Goal: Task Accomplishment & Management: Complete application form

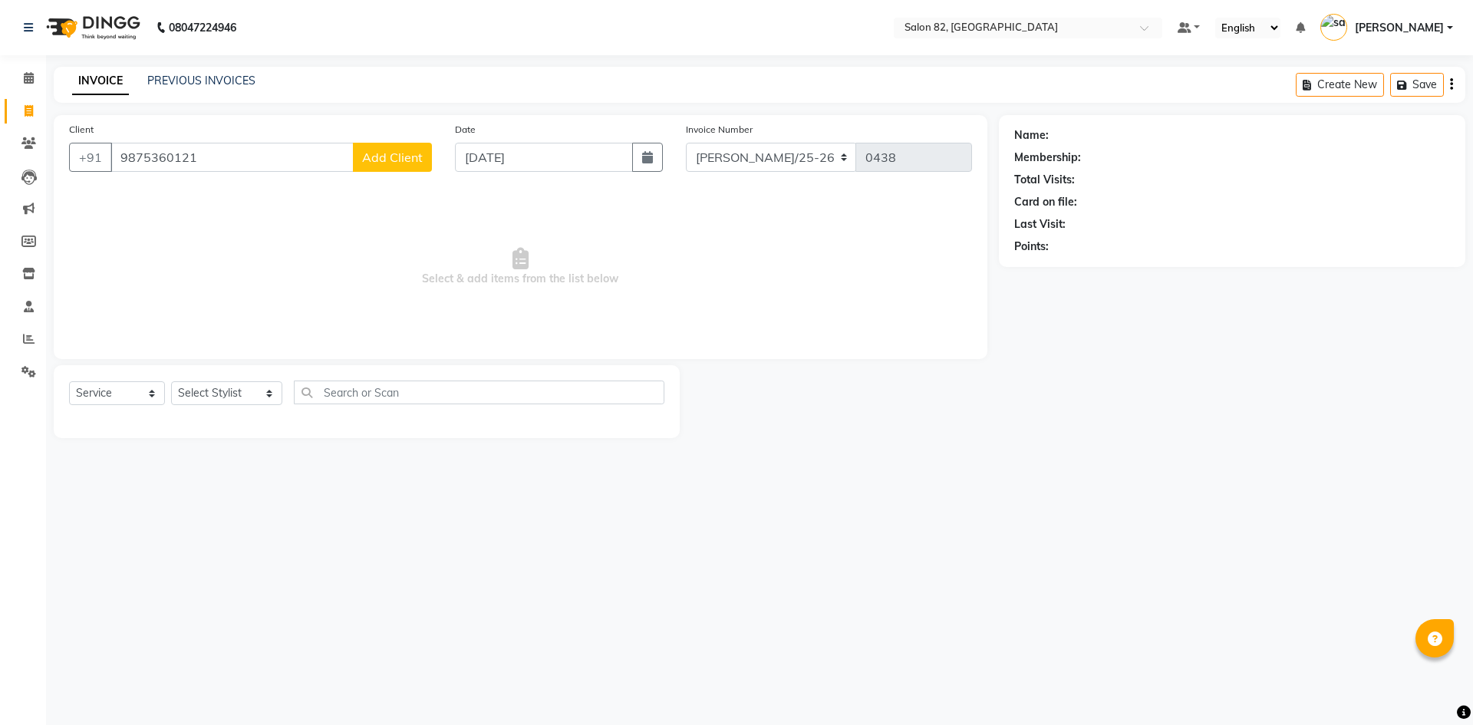
select select "service"
click at [279, 170] on input "9875360121" at bounding box center [231, 157] width 243 height 29
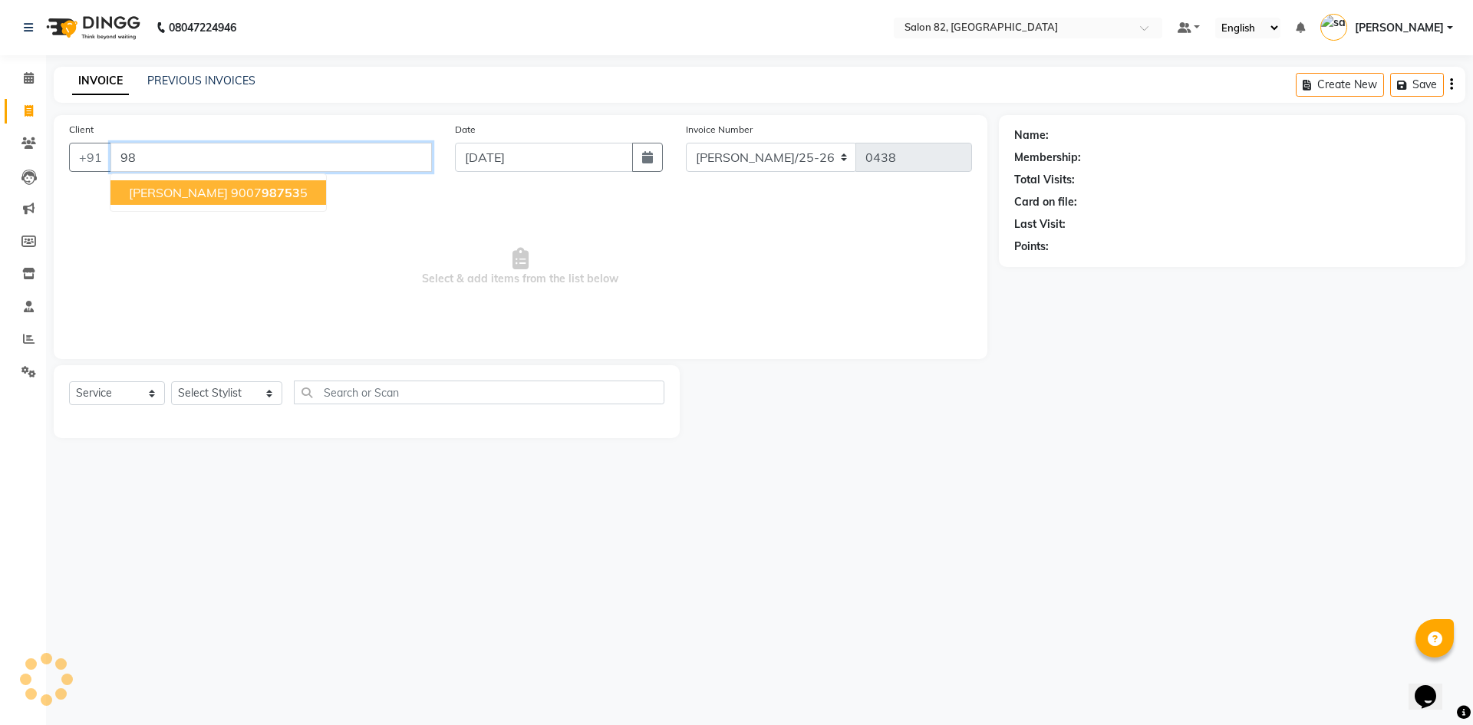
type input "9"
click at [263, 191] on span "834040" at bounding box center [257, 192] width 46 height 15
type input "8340408945"
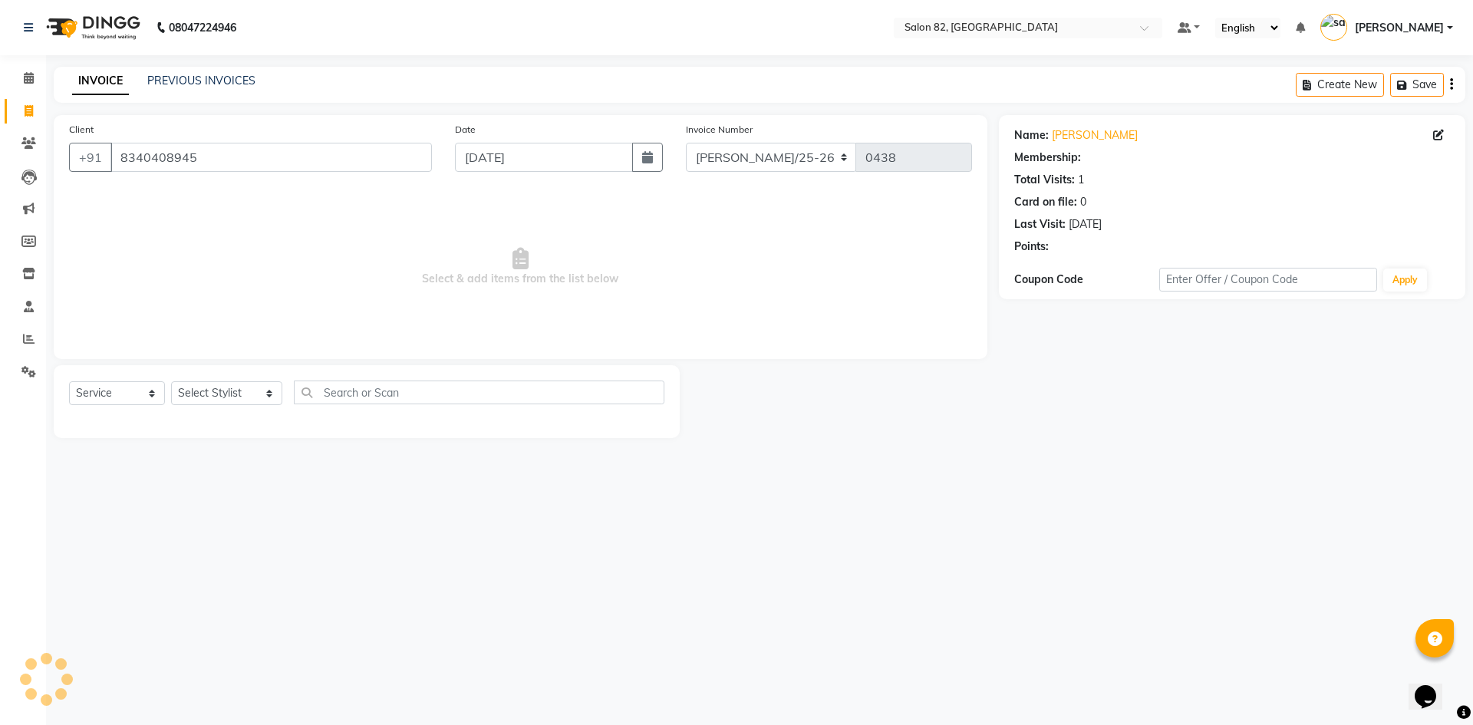
select select "1: Object"
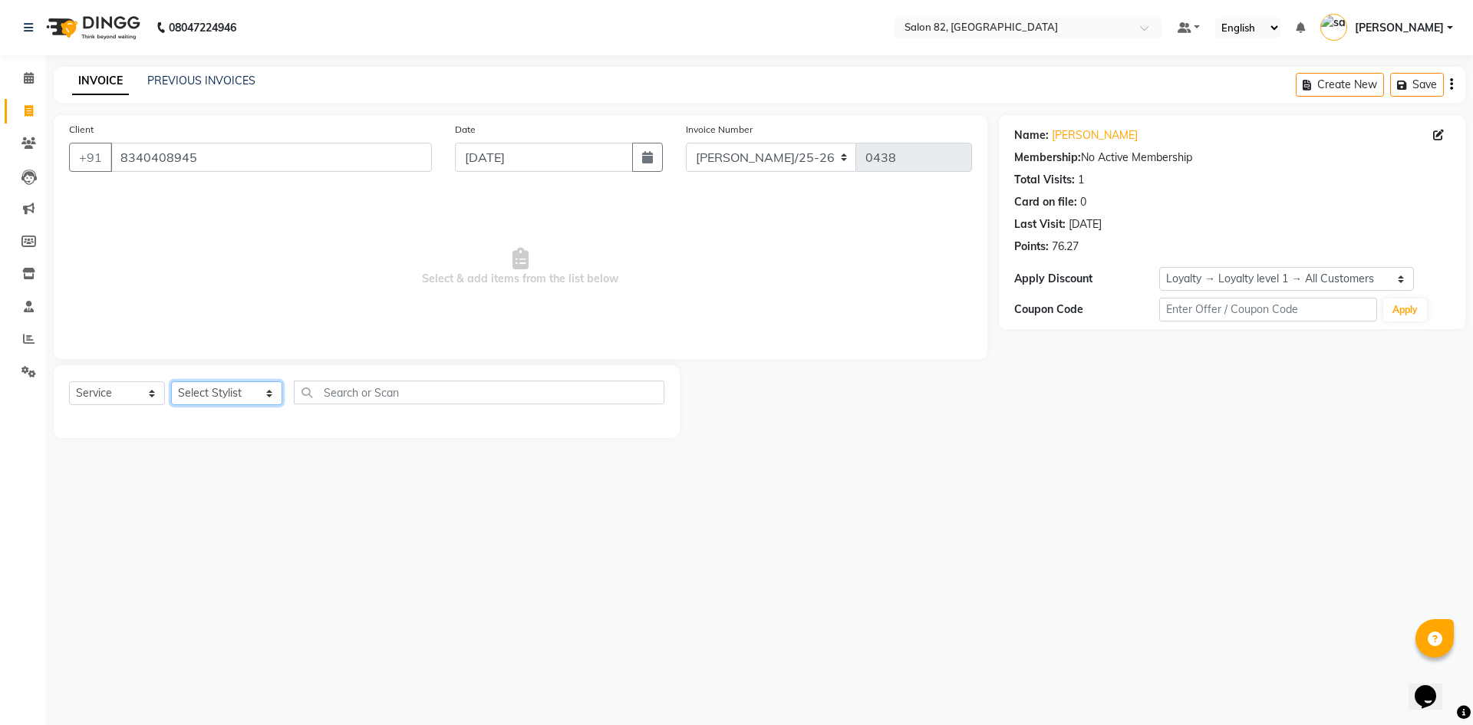
click at [204, 387] on select "Select Stylist [PERSON_NAME] Altmas [PERSON_NAME] BHARAT [PERSON_NAME] [PERSON_…" at bounding box center [226, 393] width 111 height 24
select select "48716"
click at [171, 381] on select "Select Stylist [PERSON_NAME] Altmas [PERSON_NAME] BHARAT [PERSON_NAME] [PERSON_…" at bounding box center [226, 393] width 111 height 24
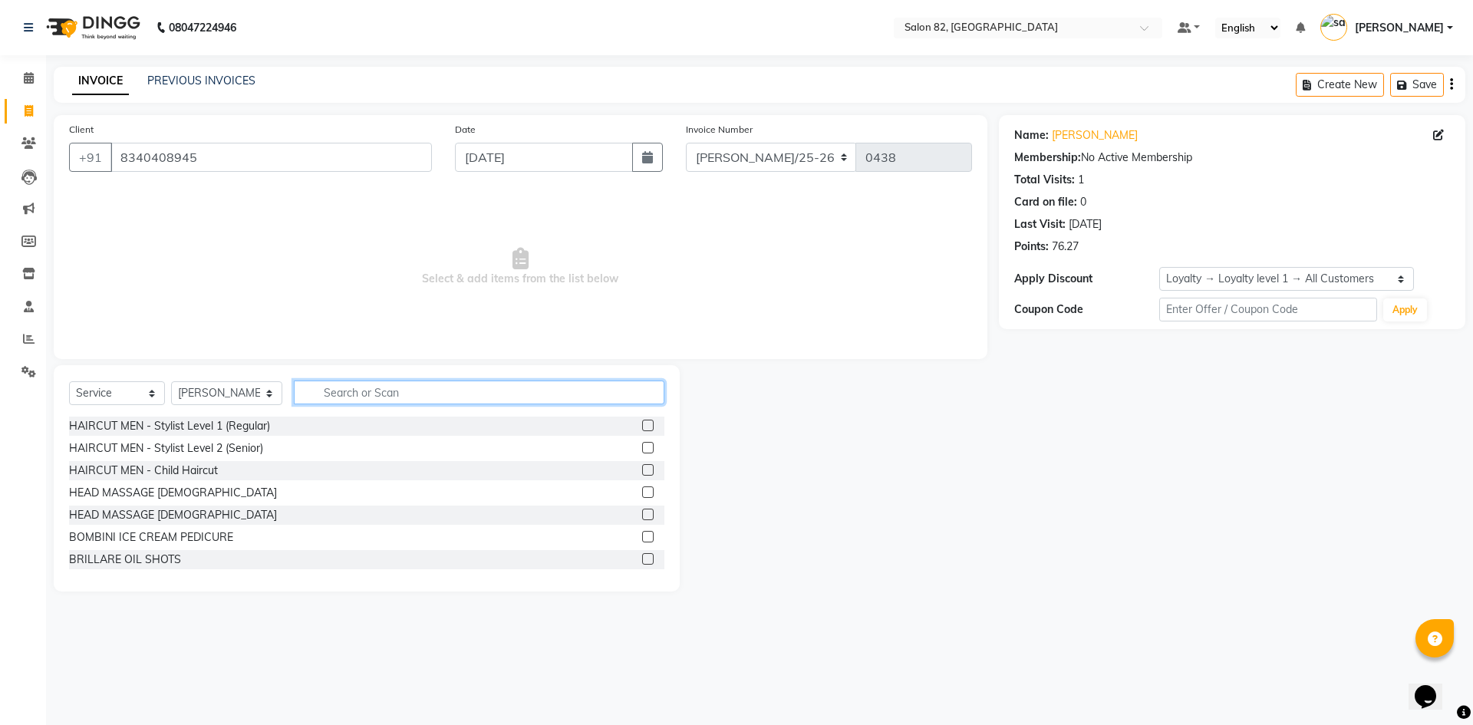
click at [372, 394] on input "text" at bounding box center [479, 393] width 371 height 24
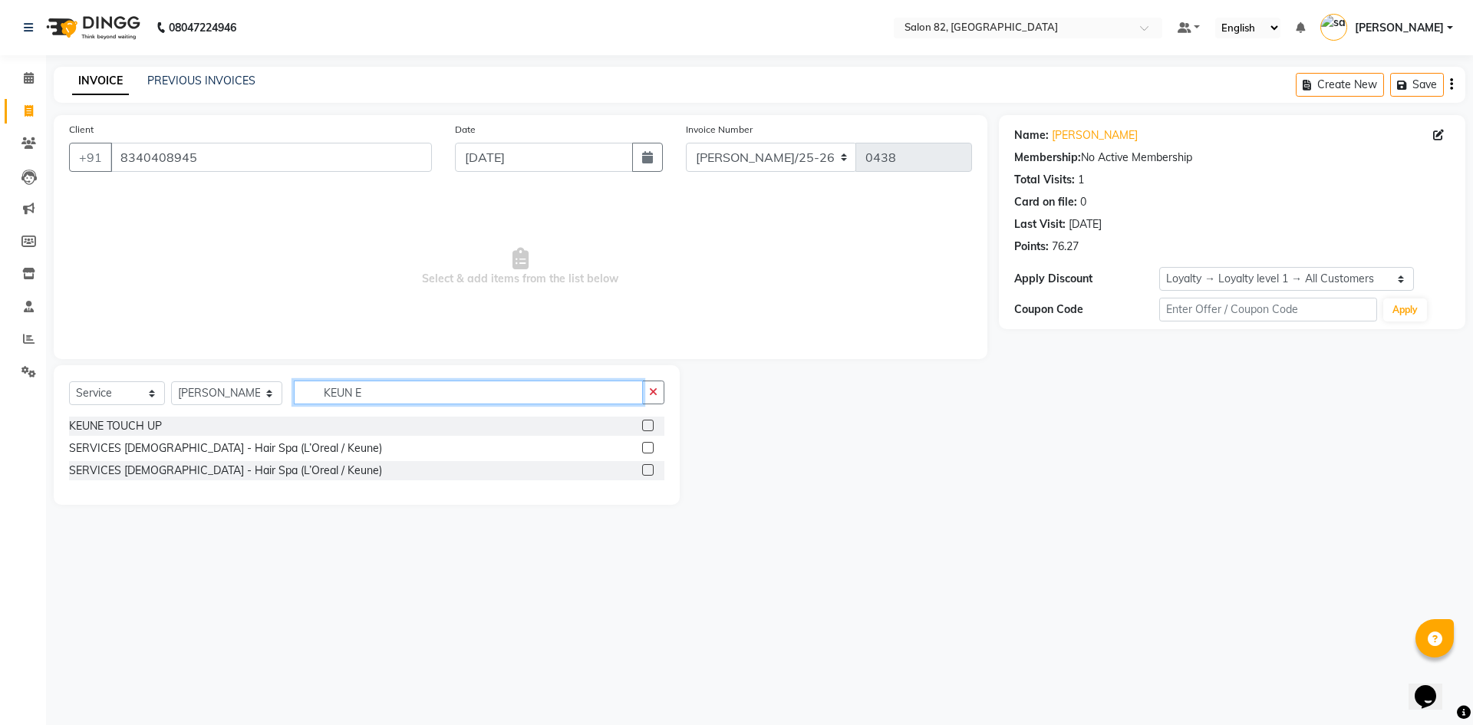
type input "KEUN E"
click at [648, 463] on div at bounding box center [653, 470] width 22 height 19
click at [648, 464] on label at bounding box center [648, 470] width 12 height 12
click at [648, 466] on input "checkbox" at bounding box center [647, 471] width 10 height 10
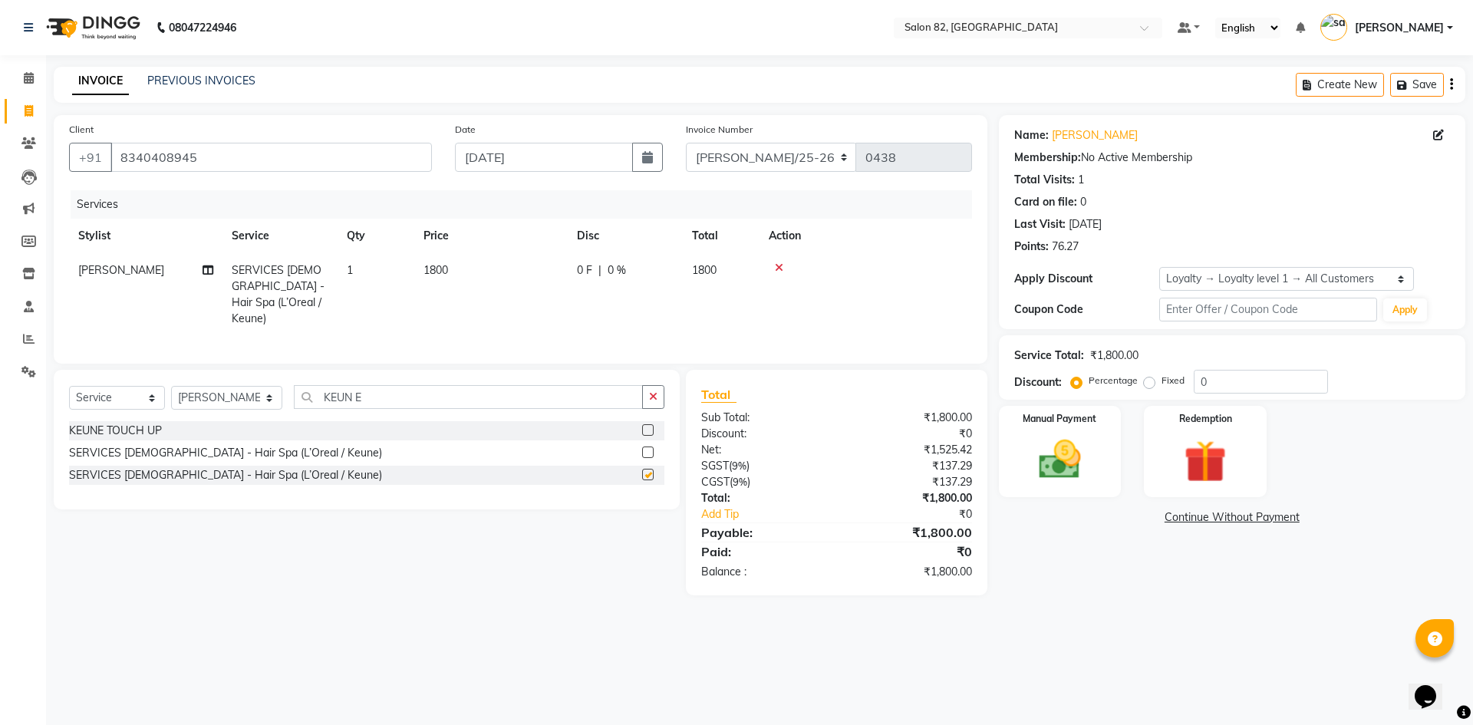
checkbox input "false"
click at [465, 264] on td "1800" at bounding box center [490, 294] width 153 height 83
select select "48716"
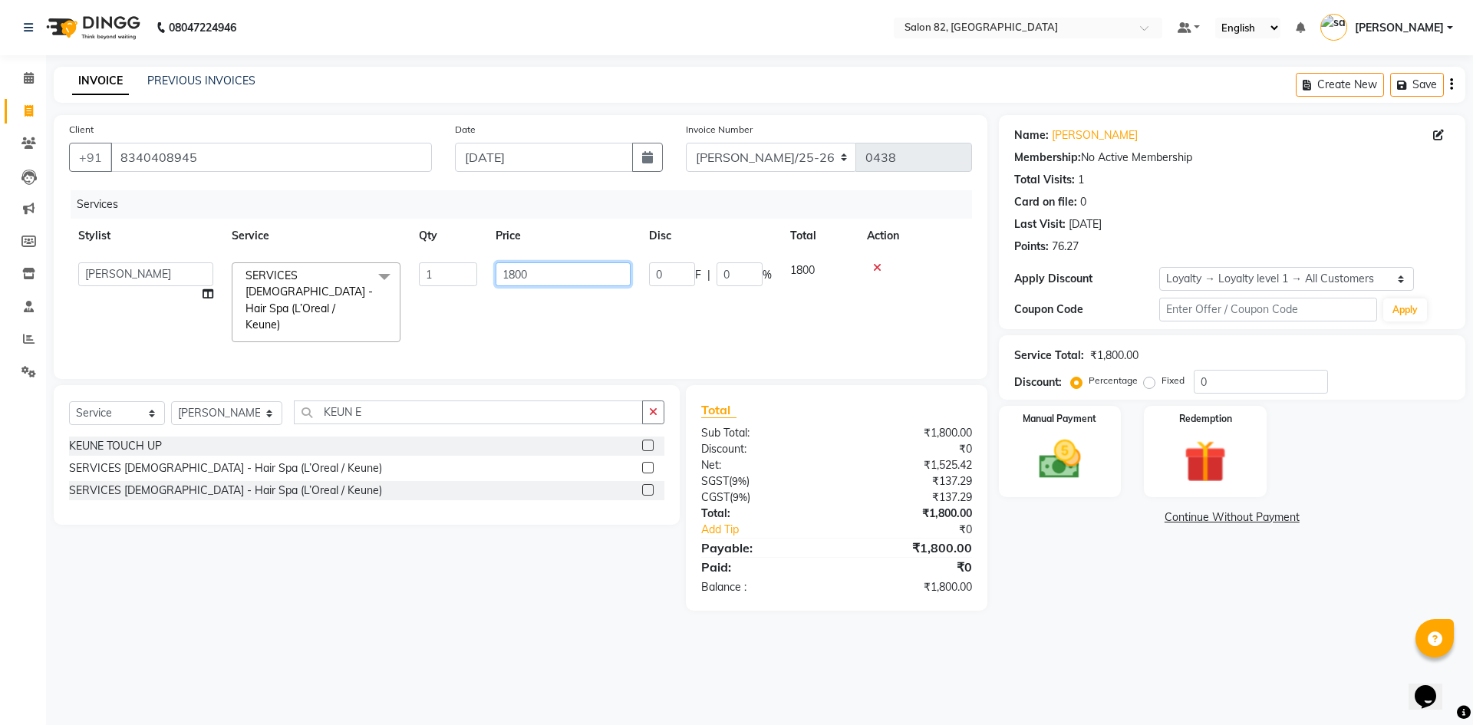
drag, startPoint x: 542, startPoint y: 275, endPoint x: 495, endPoint y: 280, distance: 47.9
click at [495, 280] on td "1800" at bounding box center [562, 302] width 153 height 98
type input "2000"
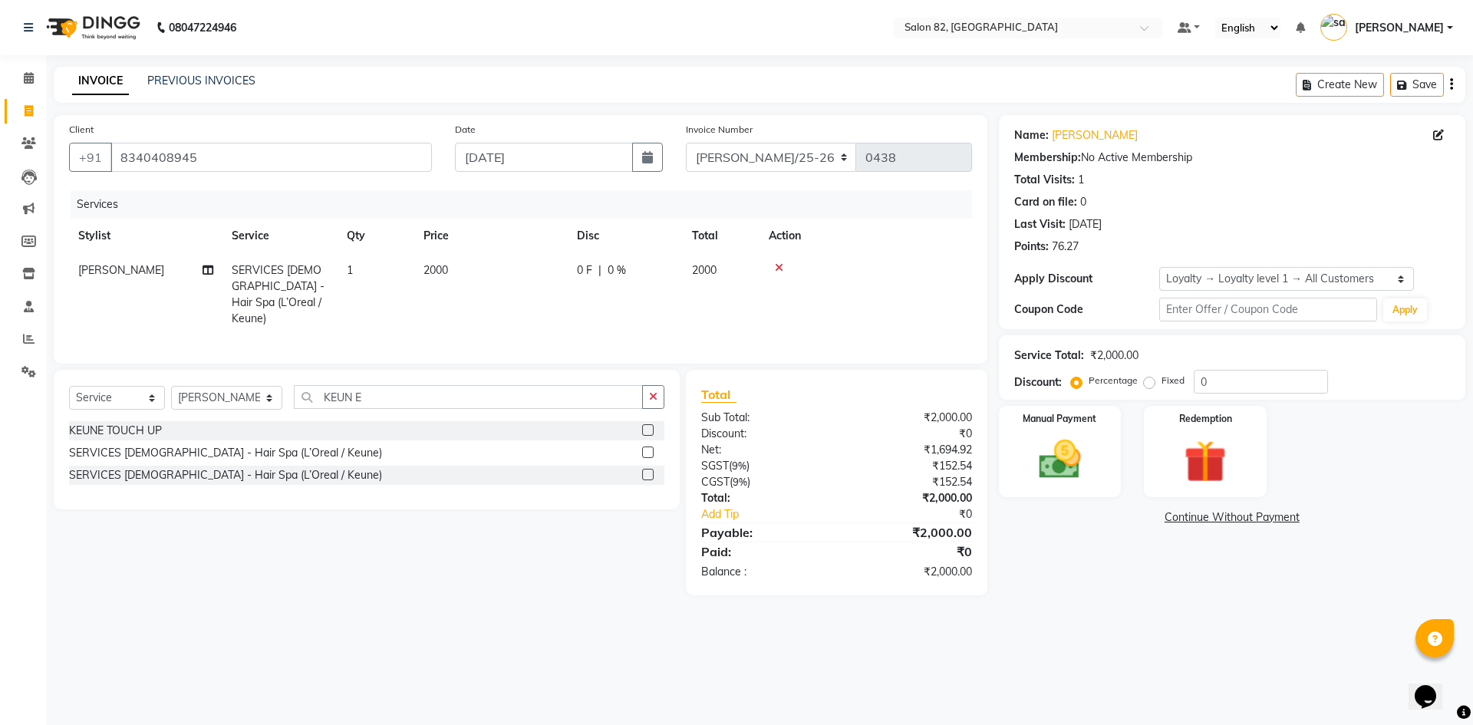
click at [622, 278] on span "0 %" at bounding box center [617, 270] width 18 height 16
select select "48716"
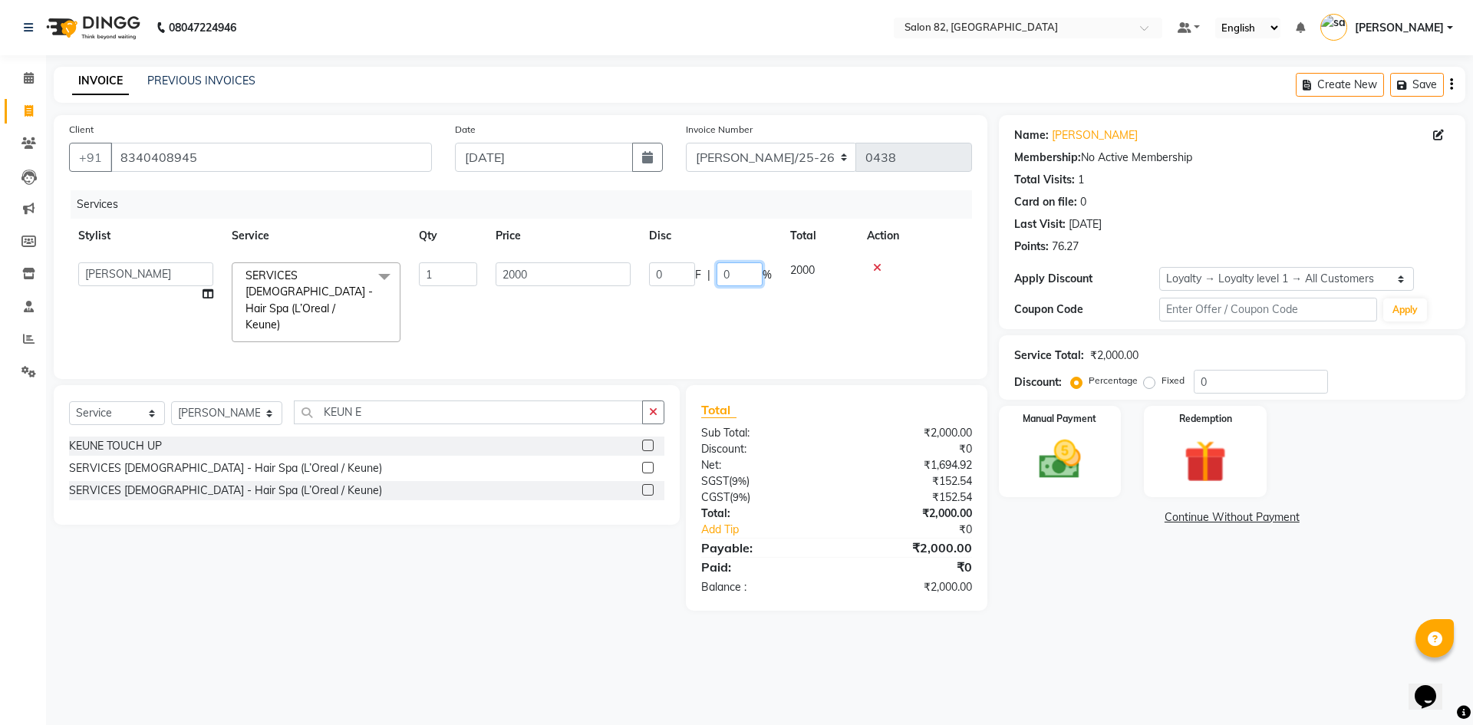
click at [740, 269] on input "0" at bounding box center [740, 274] width 46 height 24
type input "1"
type input "200"
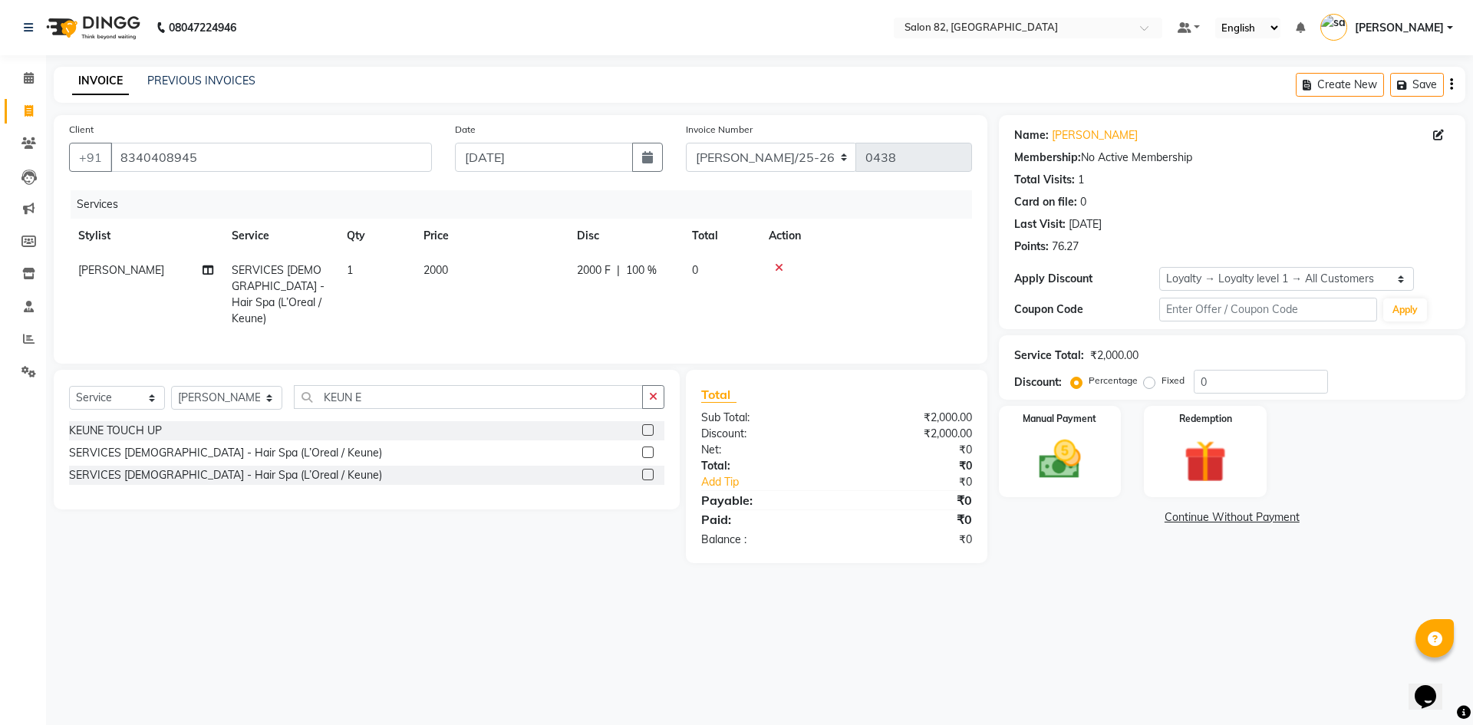
click at [1169, 662] on div "08047224946 Select Location × Salon 82, Ballygunge Default Panel My Panel Engli…" at bounding box center [736, 362] width 1473 height 725
click at [646, 262] on span "100 %" at bounding box center [641, 270] width 31 height 16
select select "48716"
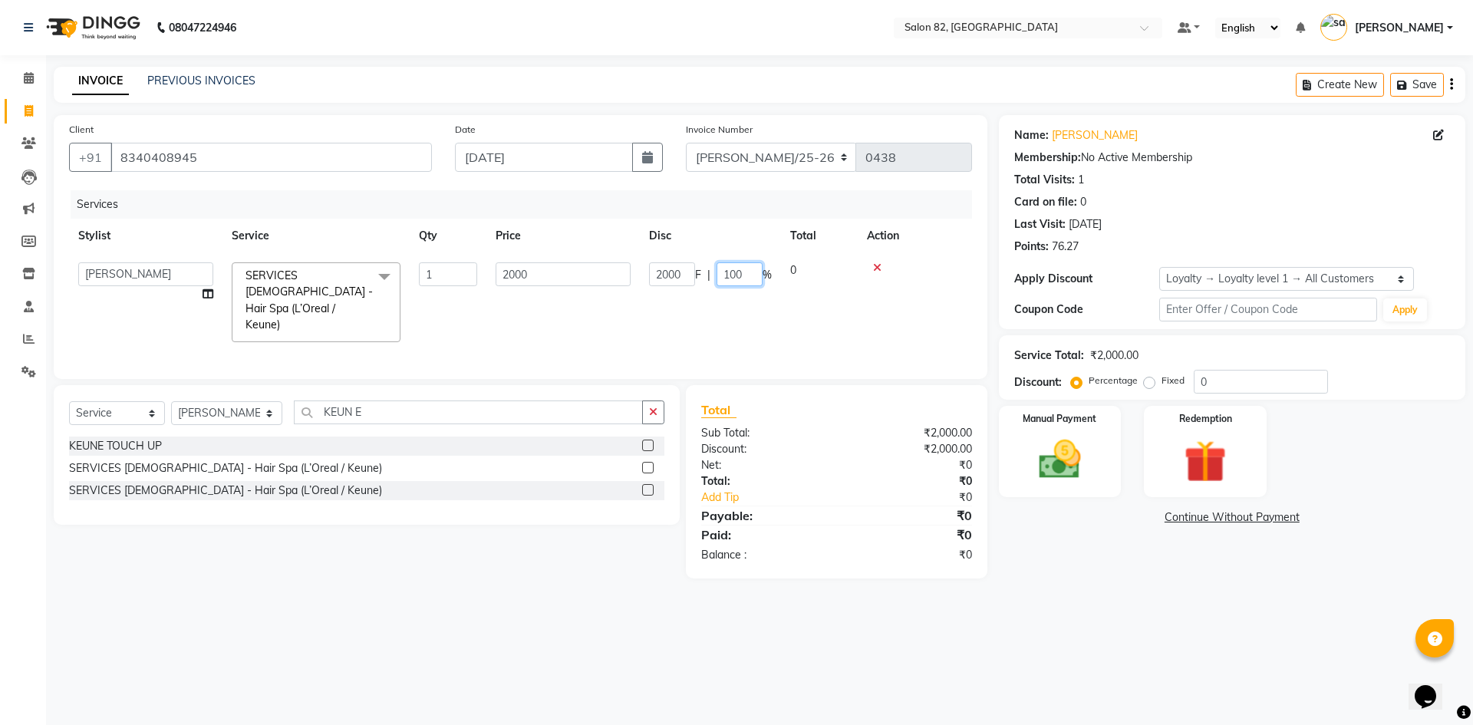
click at [730, 273] on input "100" at bounding box center [740, 274] width 46 height 24
click at [746, 274] on input "100" at bounding box center [740, 274] width 46 height 24
type input "1"
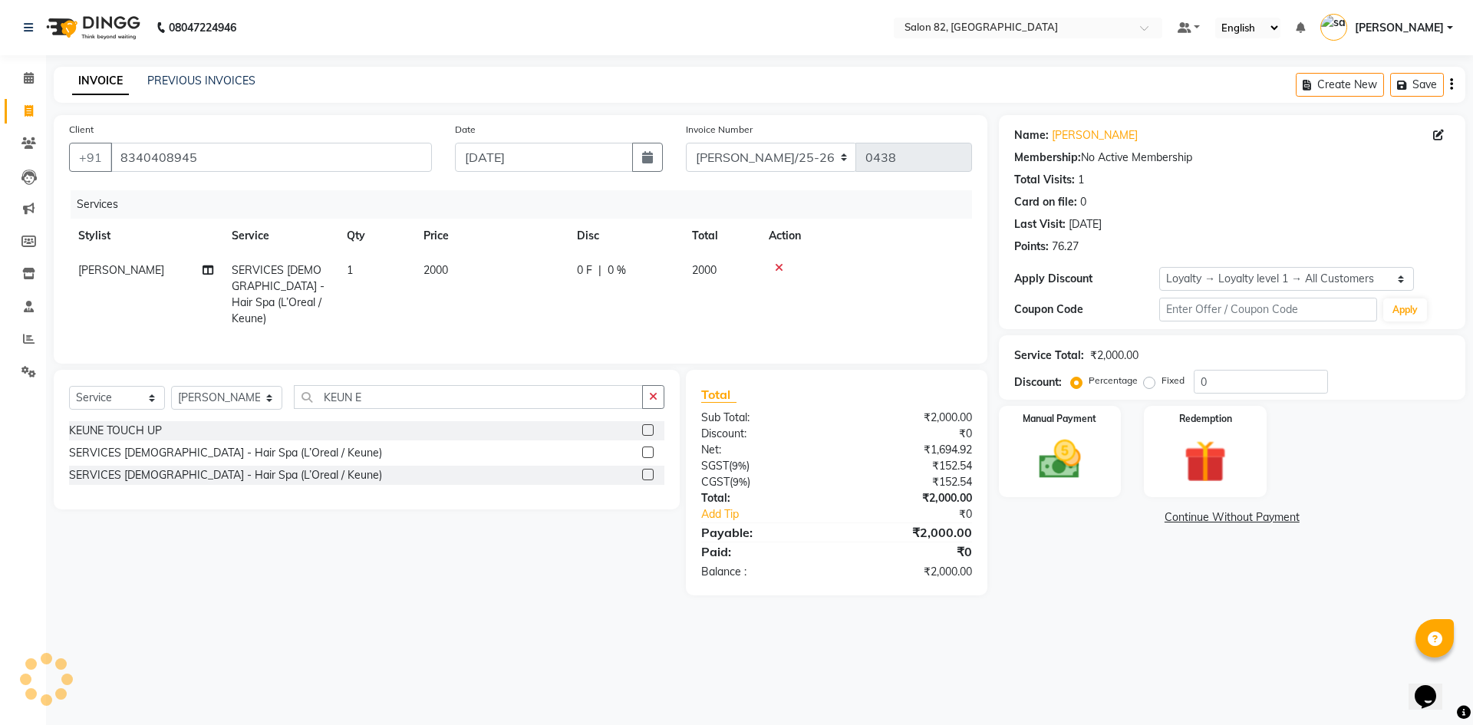
click at [592, 272] on span "0 F" at bounding box center [584, 270] width 15 height 16
select select "48716"
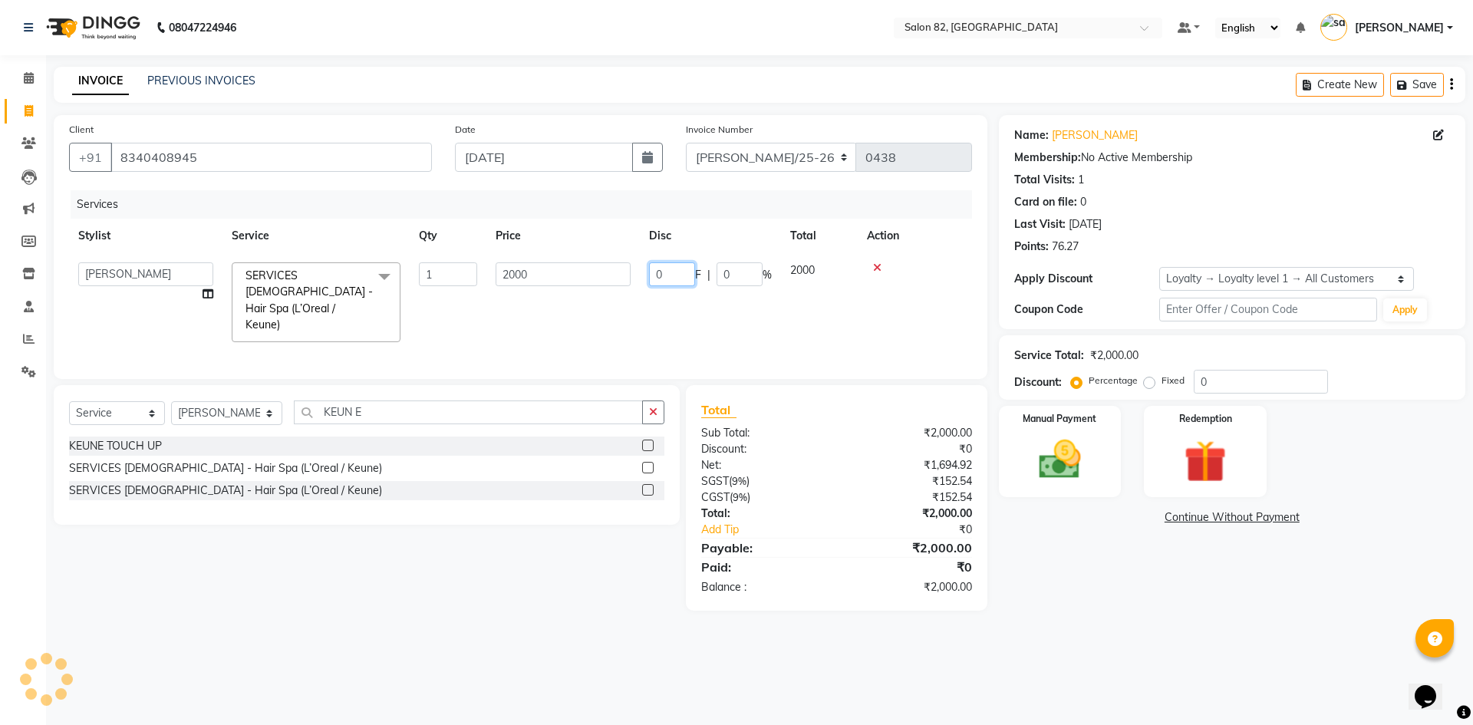
click at [674, 275] on input "0" at bounding box center [672, 274] width 46 height 24
type input "200"
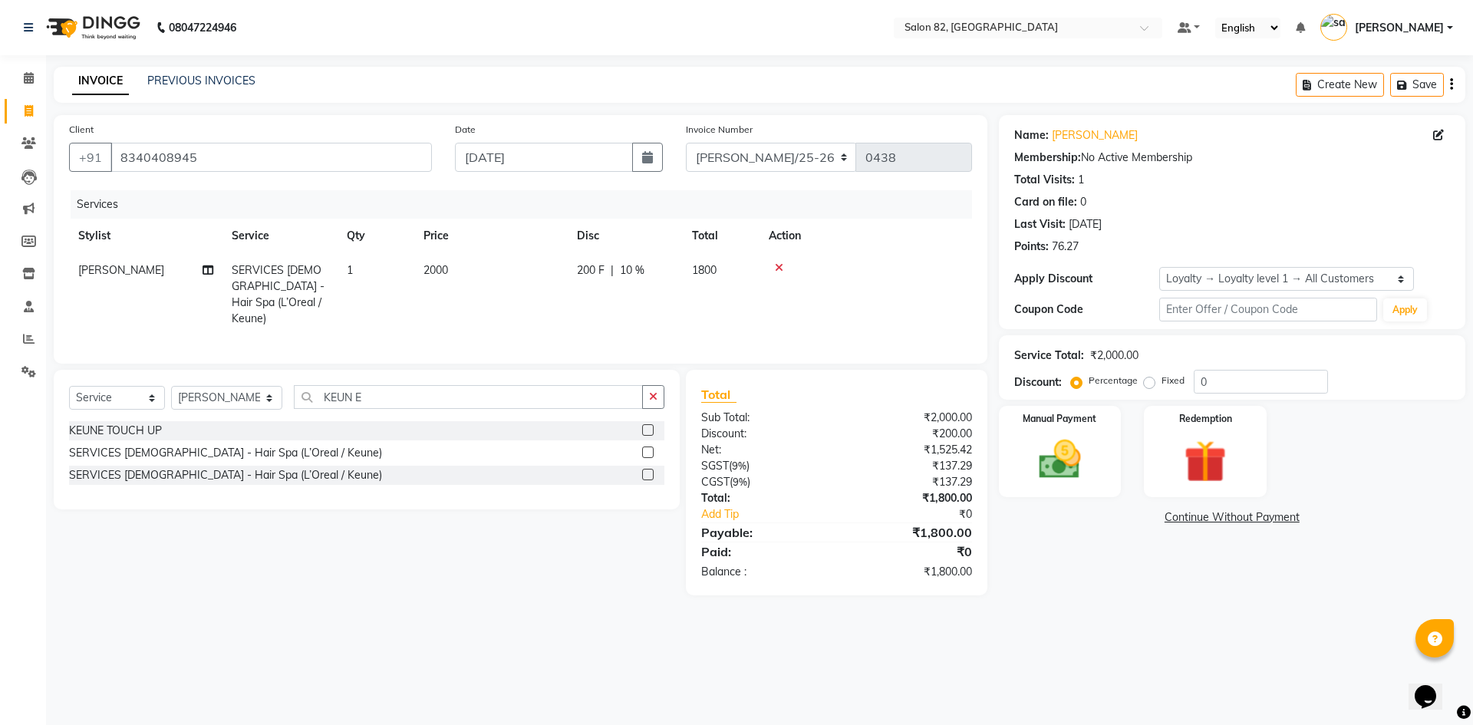
click at [1007, 568] on div "Name: [PERSON_NAME] Membership: No Active Membership Total Visits: 1 Card on fi…" at bounding box center [1238, 355] width 478 height 480
click at [1261, 382] on input "0" at bounding box center [1261, 382] width 134 height 24
click at [1078, 473] on img at bounding box center [1059, 459] width 71 height 51
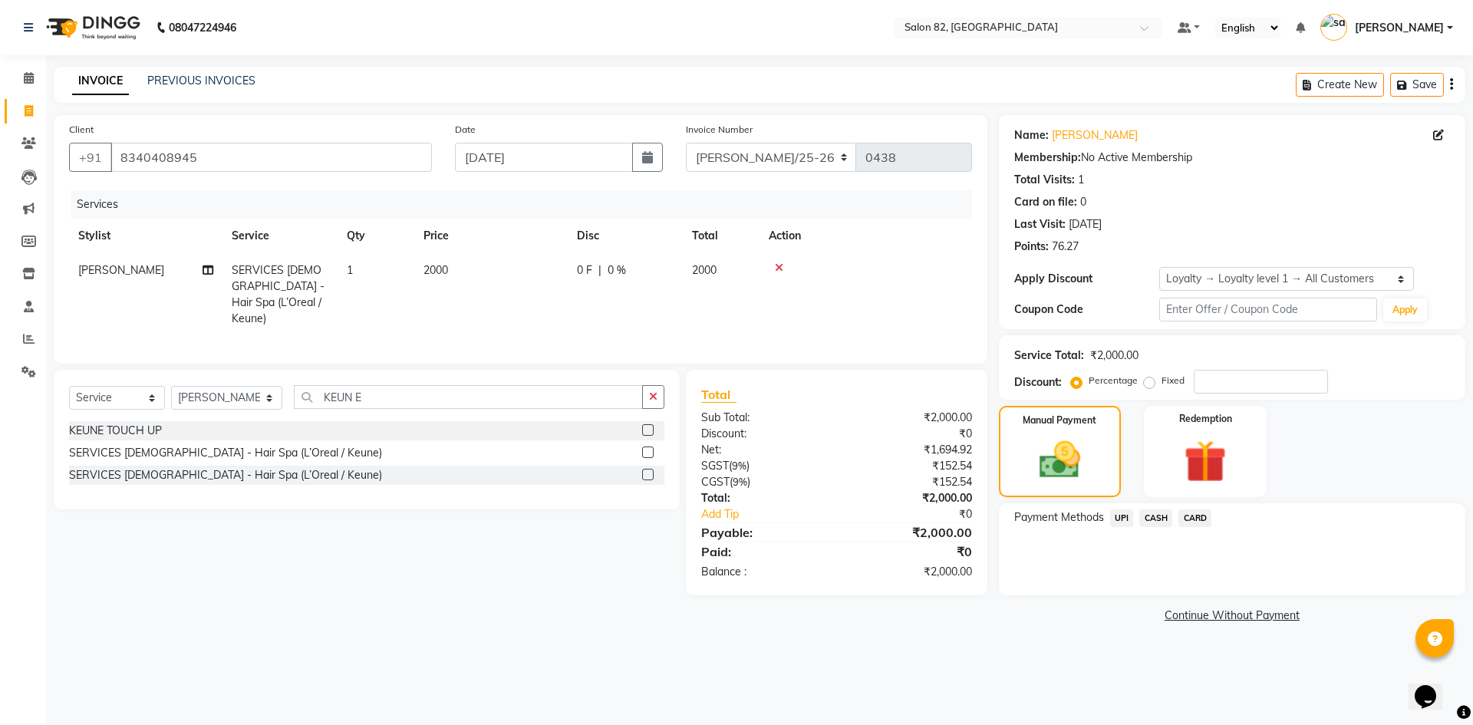
click at [1152, 515] on span "CASH" at bounding box center [1155, 518] width 33 height 18
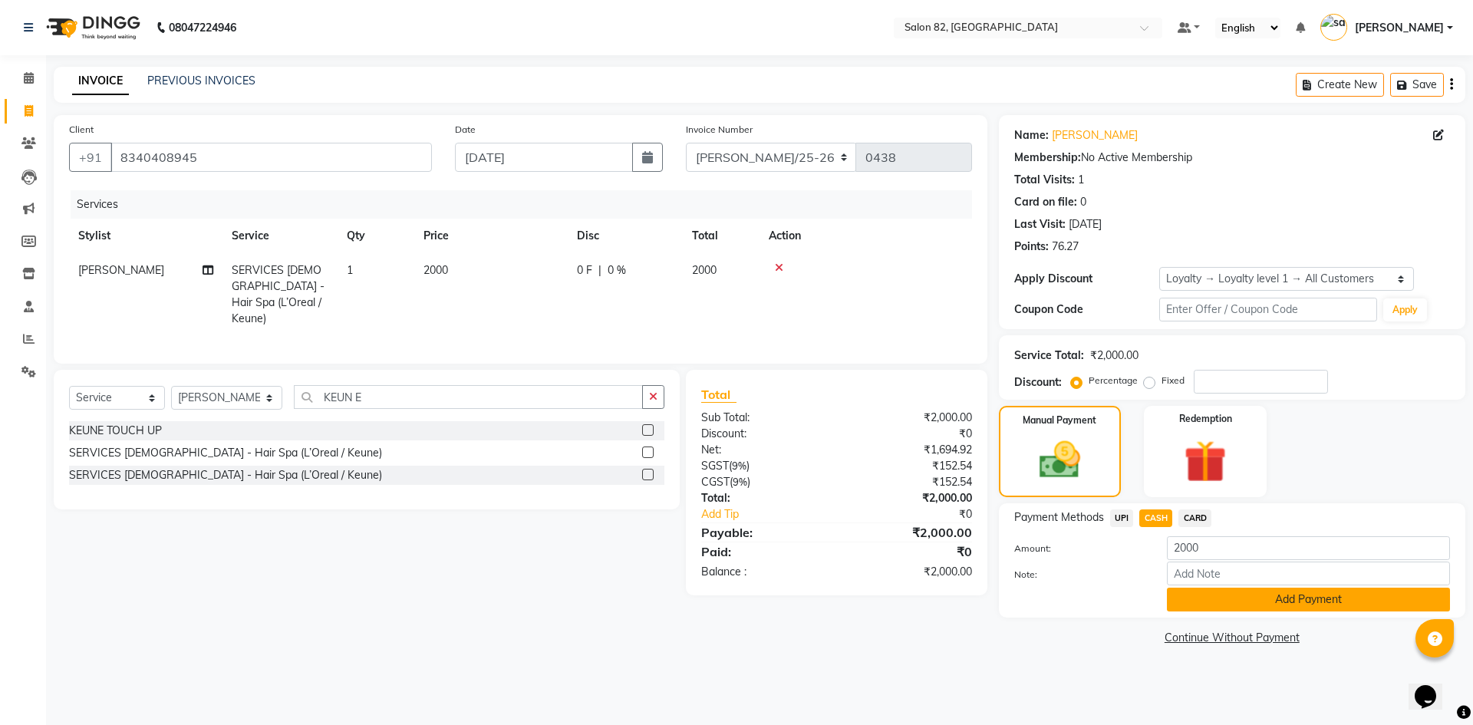
click at [1218, 607] on button "Add Payment" at bounding box center [1308, 600] width 283 height 24
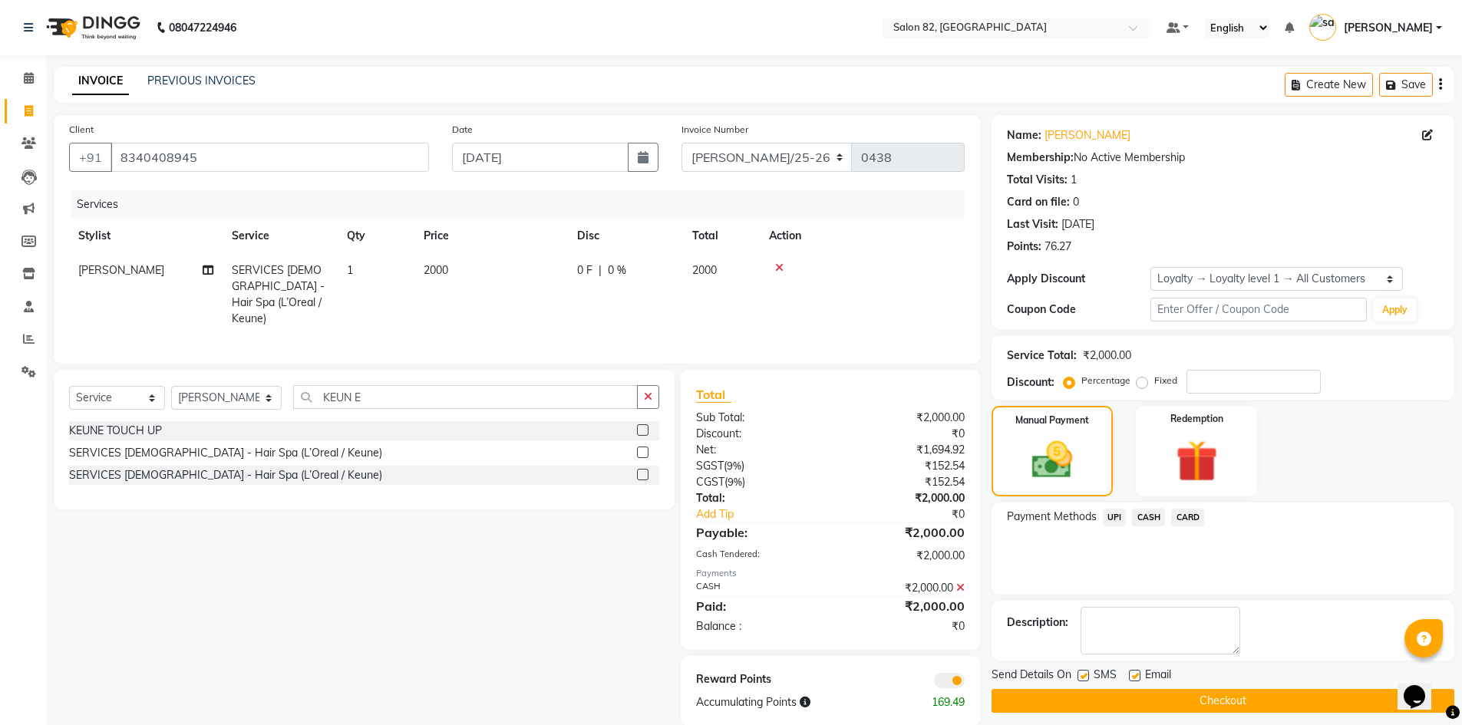
click at [1195, 692] on button "Checkout" at bounding box center [1222, 701] width 463 height 24
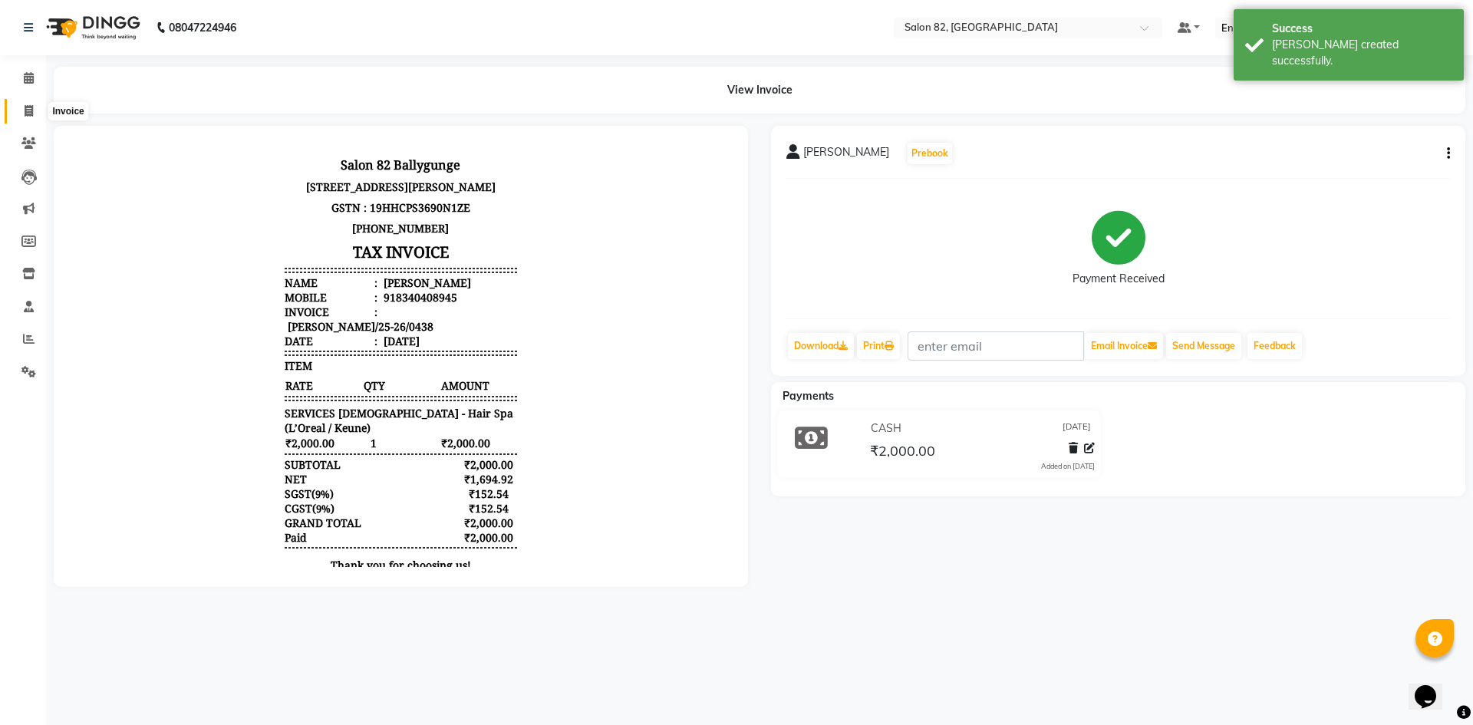
click at [21, 115] on span at bounding box center [28, 112] width 27 height 18
select select "service"
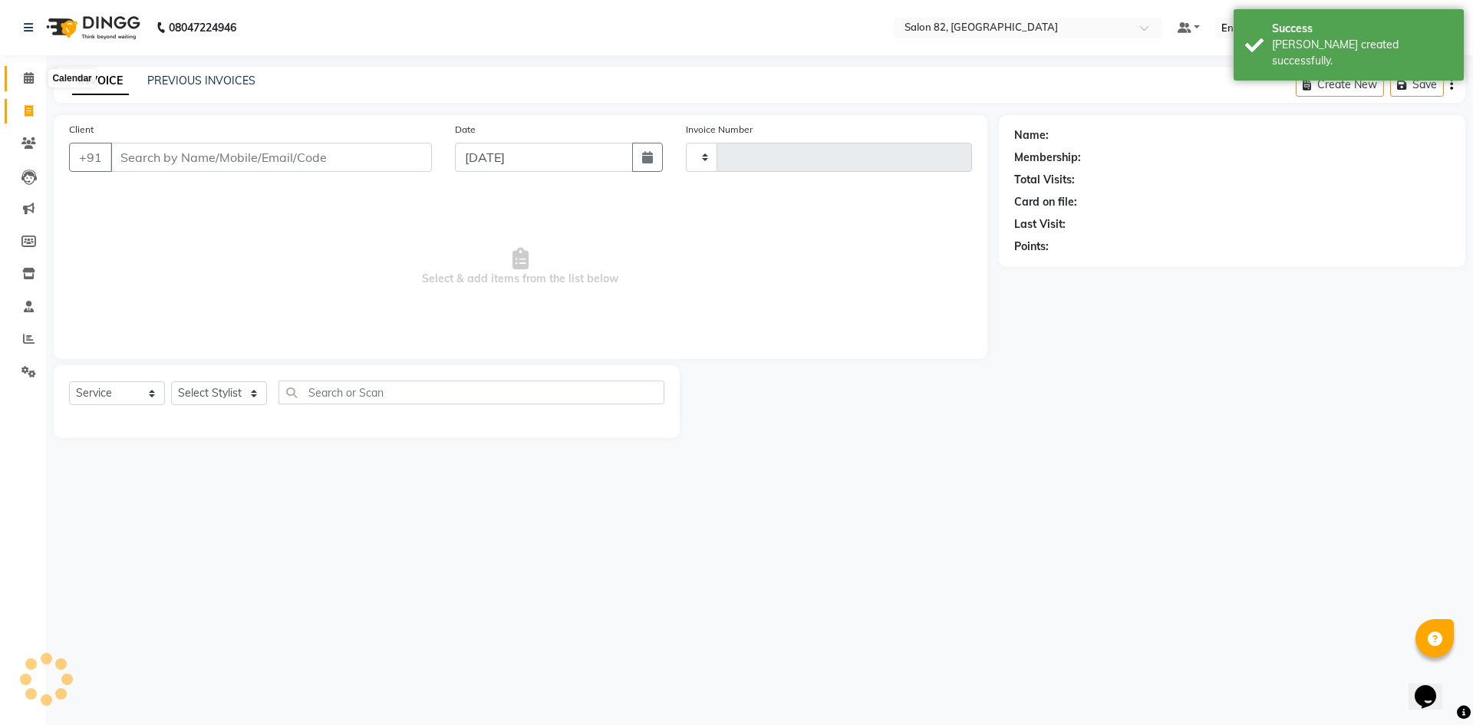
type input "0439"
click at [25, 77] on icon at bounding box center [29, 78] width 10 height 12
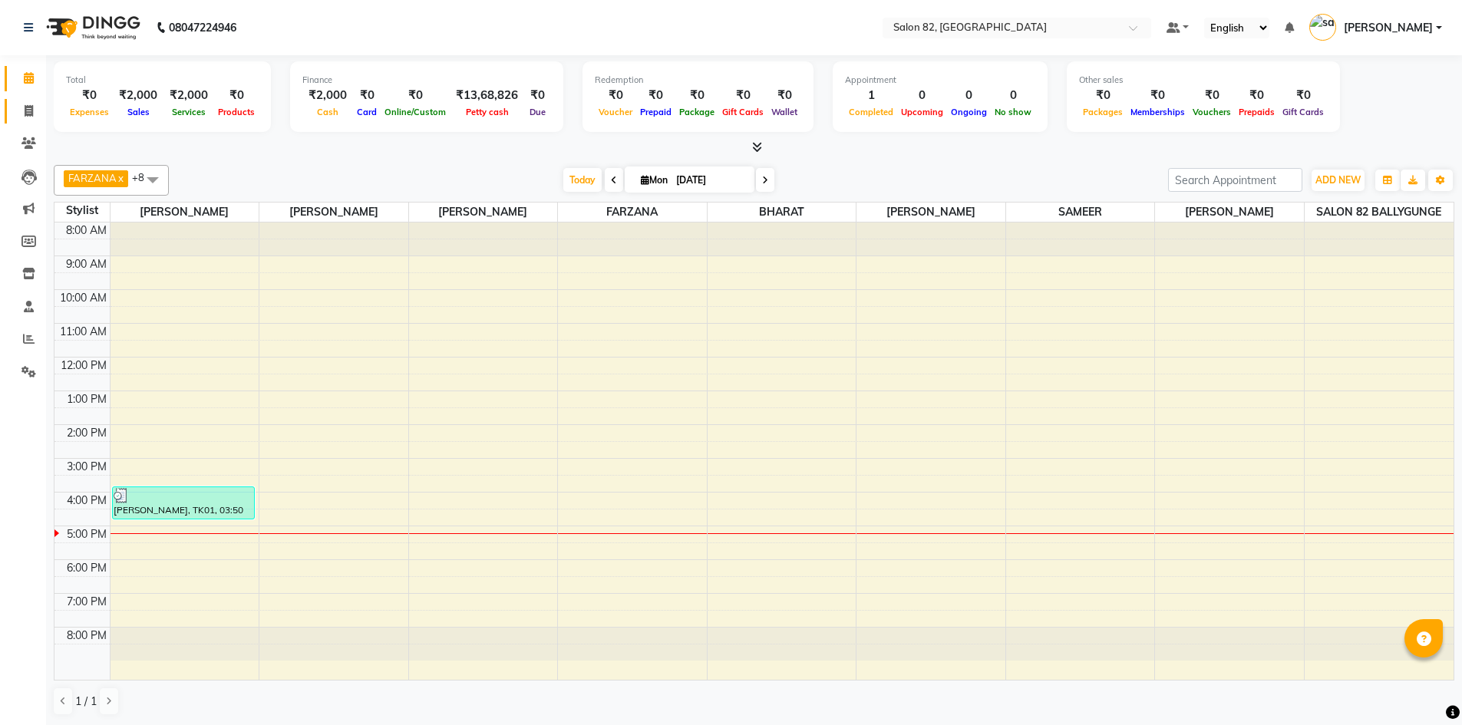
click at [19, 107] on span at bounding box center [28, 112] width 27 height 18
select select "service"
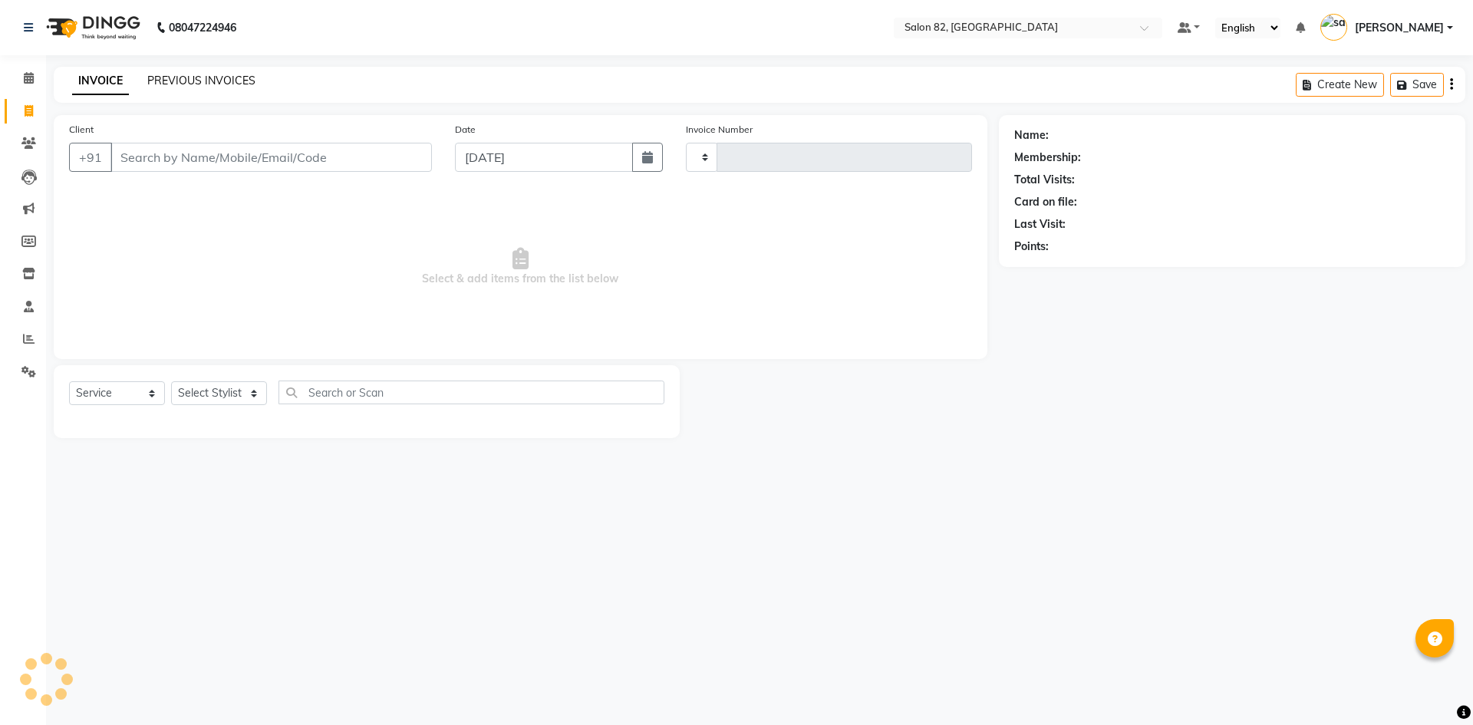
click at [226, 82] on link "PREVIOUS INVOICES" at bounding box center [201, 81] width 108 height 14
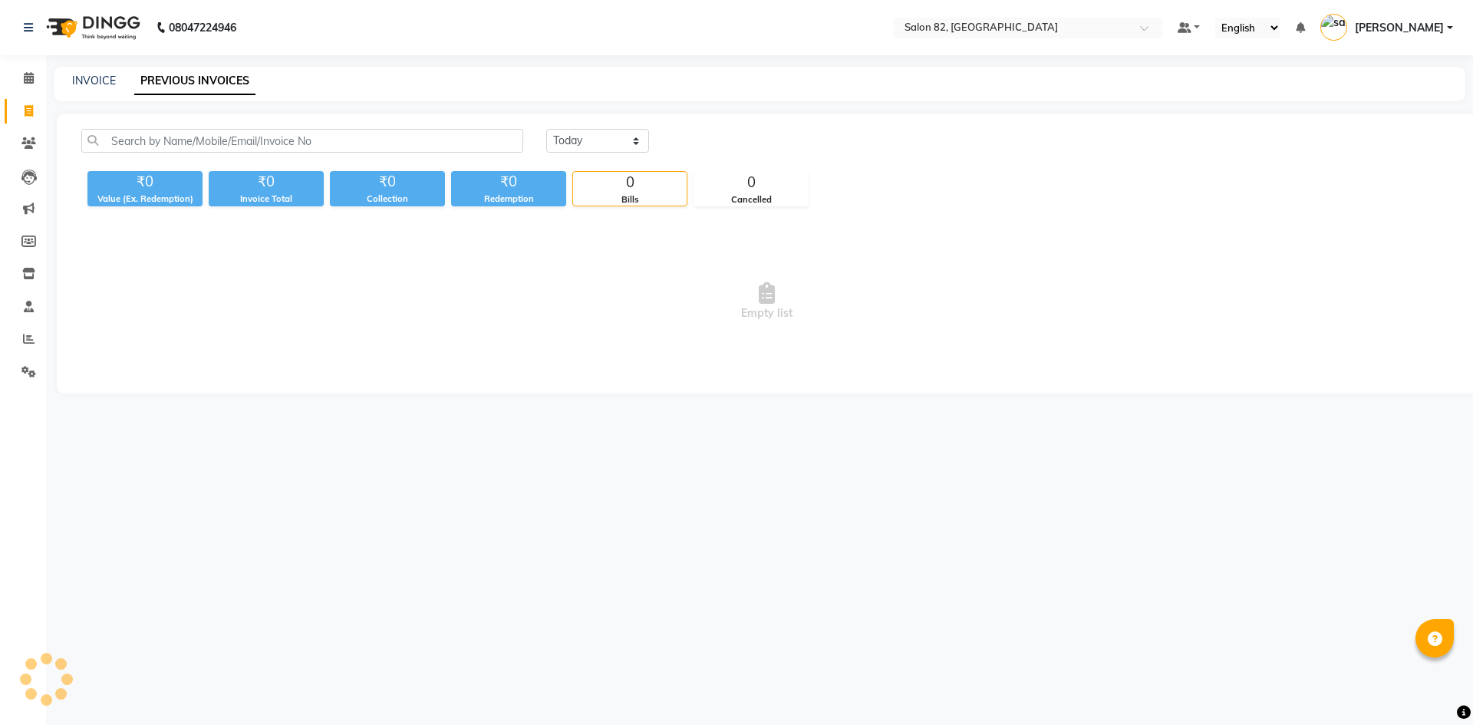
click at [230, 81] on link "PREVIOUS INVOICES" at bounding box center [194, 82] width 121 height 28
drag, startPoint x: 1052, startPoint y: 208, endPoint x: 935, endPoint y: 212, distance: 116.7
click at [1047, 208] on div "[DATE] [DATE] Custom Range ₹0 Value (Ex. Redemption) ₹0 Invoice Total ₹0 Collec…" at bounding box center [767, 254] width 1420 height 280
click at [32, 81] on icon at bounding box center [29, 78] width 10 height 12
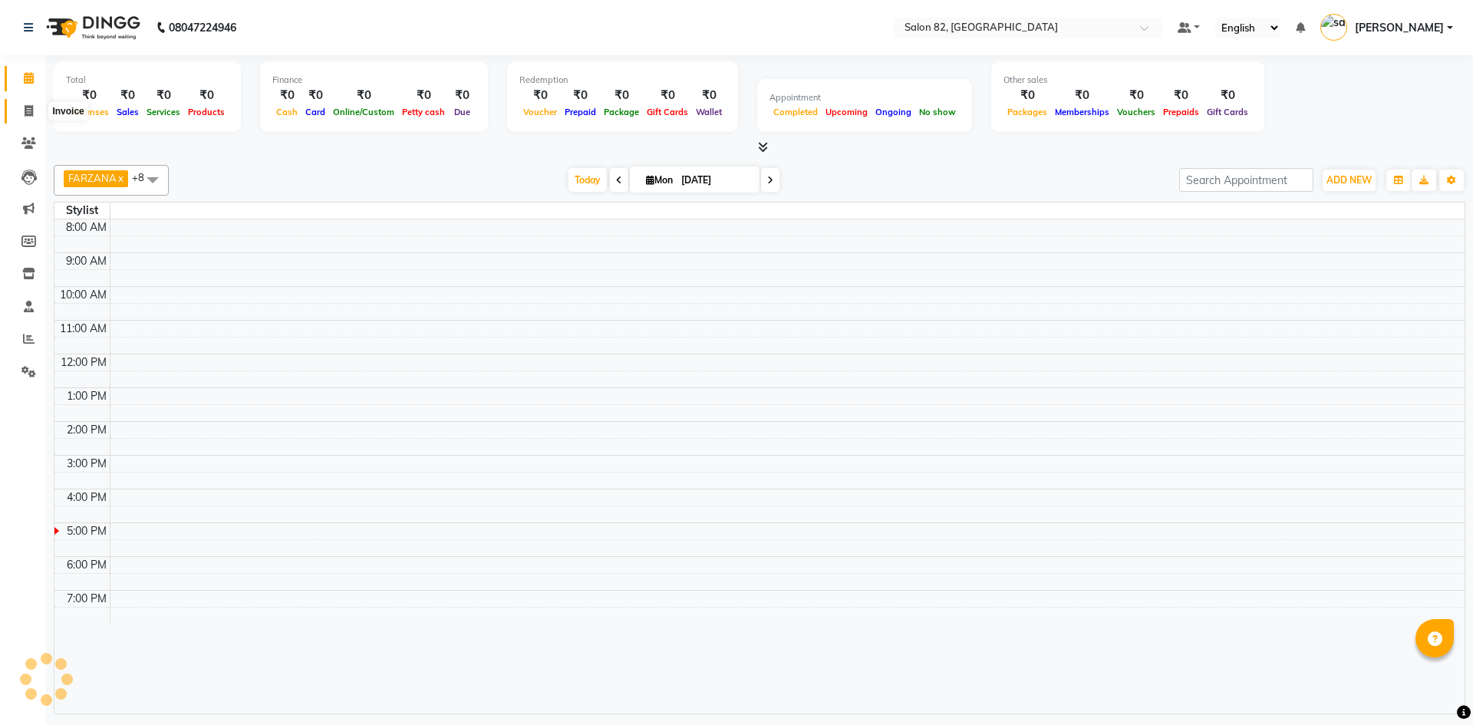
click at [25, 106] on icon at bounding box center [29, 111] width 8 height 12
select select "service"
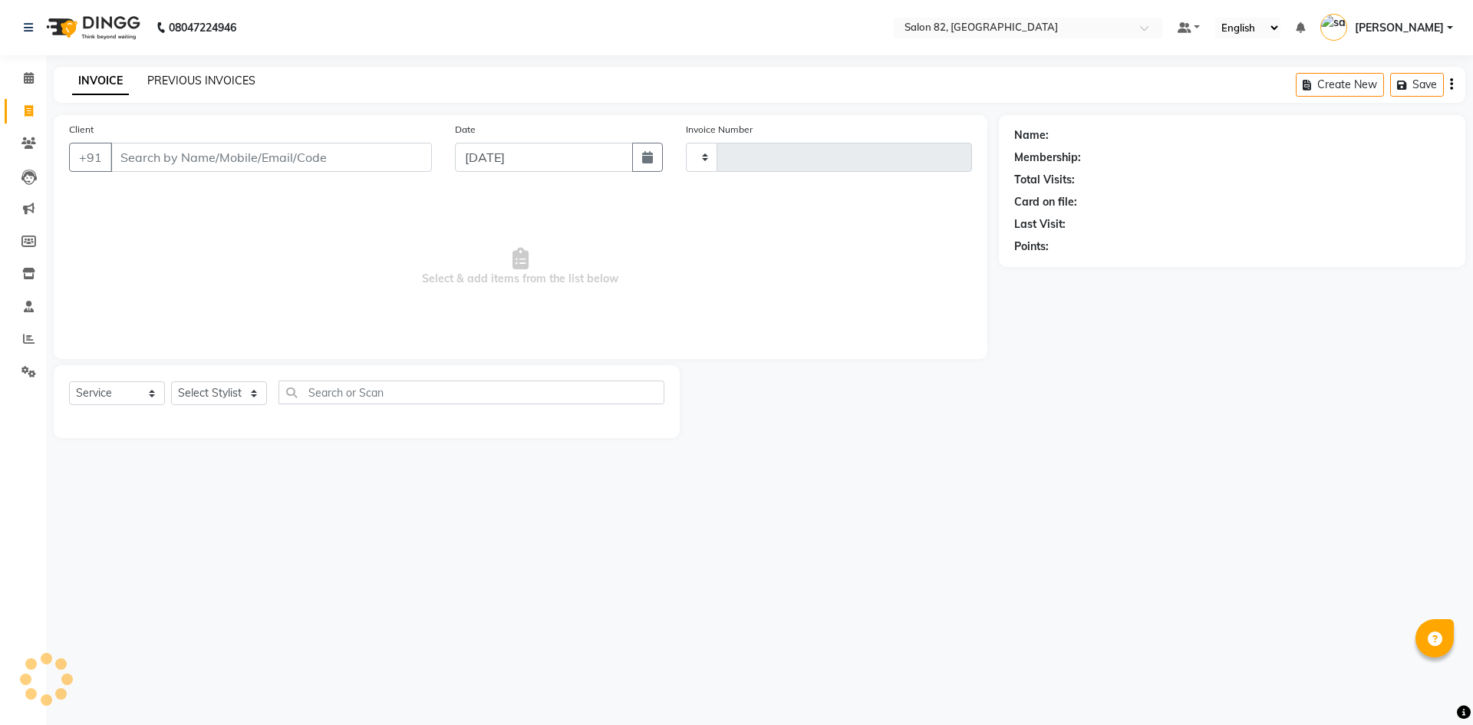
click at [162, 81] on link "PREVIOUS INVOICES" at bounding box center [201, 81] width 108 height 14
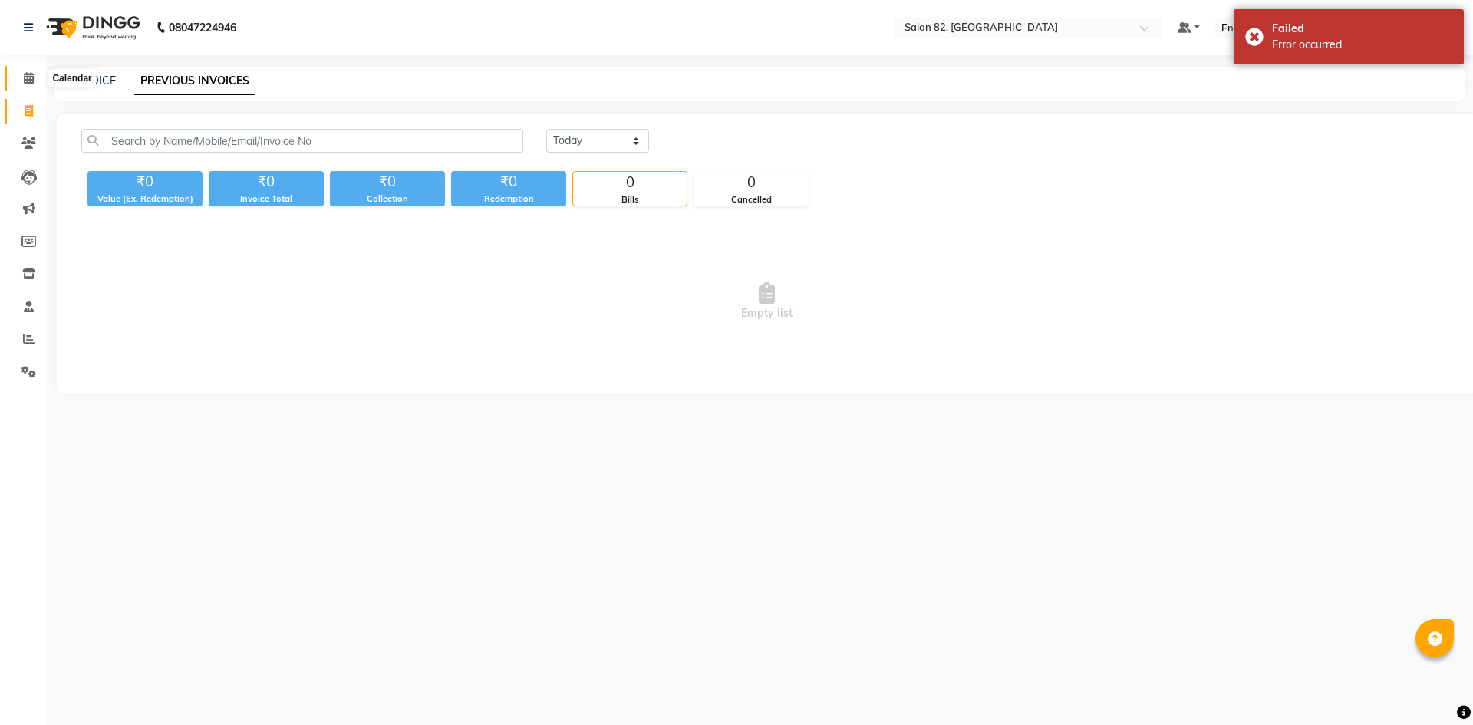
click at [29, 79] on icon at bounding box center [29, 78] width 10 height 12
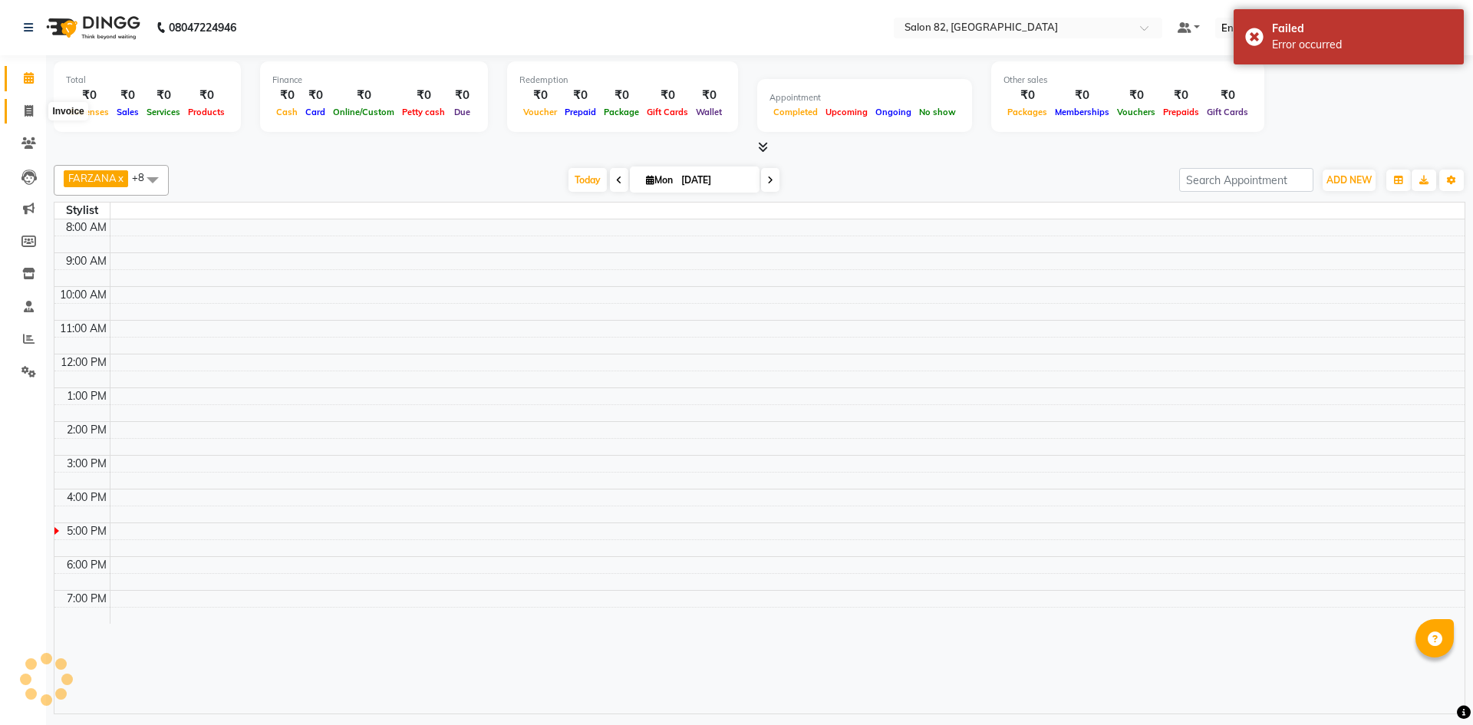
click at [30, 114] on icon at bounding box center [29, 111] width 8 height 12
select select "service"
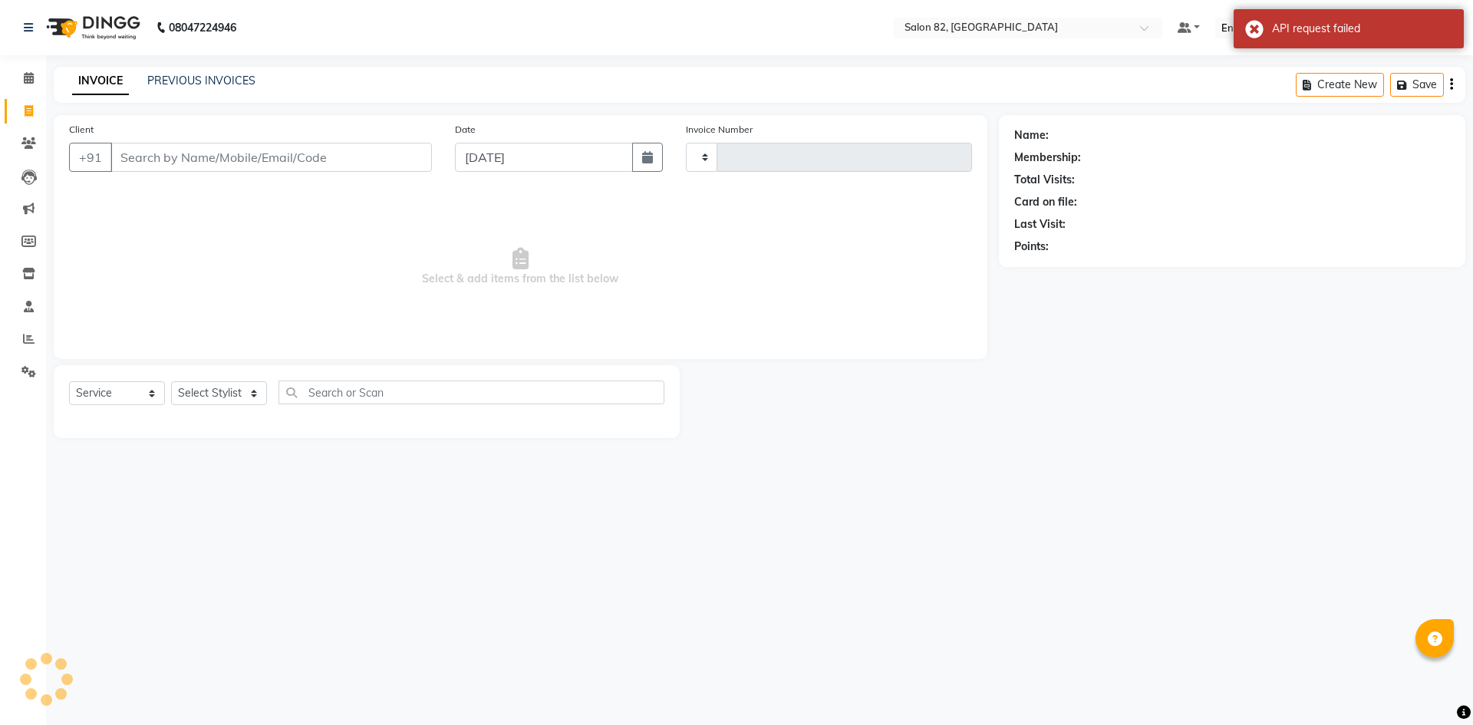
drag, startPoint x: 1346, startPoint y: 369, endPoint x: 996, endPoint y: 339, distance: 351.2
click at [1344, 368] on div "Name: Membership: Total Visits: Card on file: Last Visit: Points:" at bounding box center [1238, 276] width 478 height 323
click at [28, 74] on icon at bounding box center [29, 78] width 10 height 12
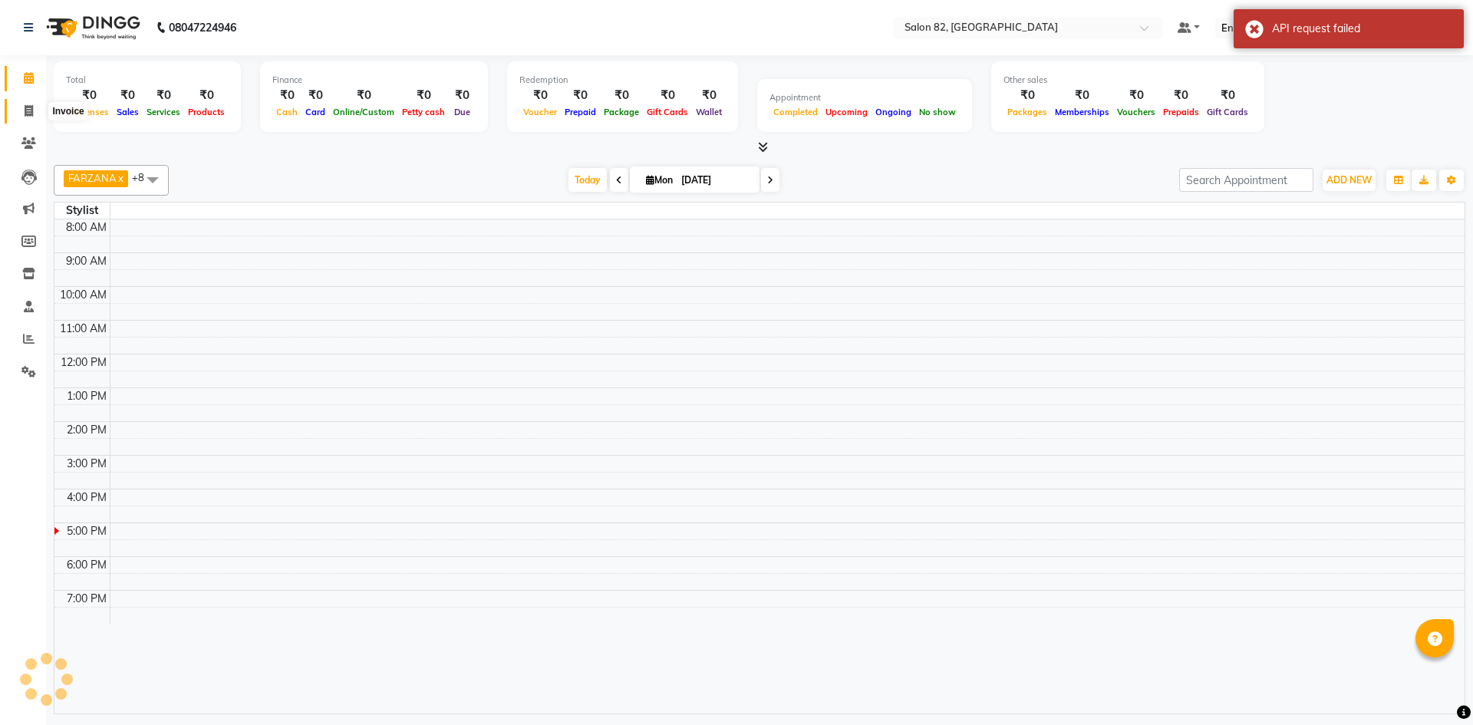
click at [32, 114] on icon at bounding box center [29, 111] width 8 height 12
select select "service"
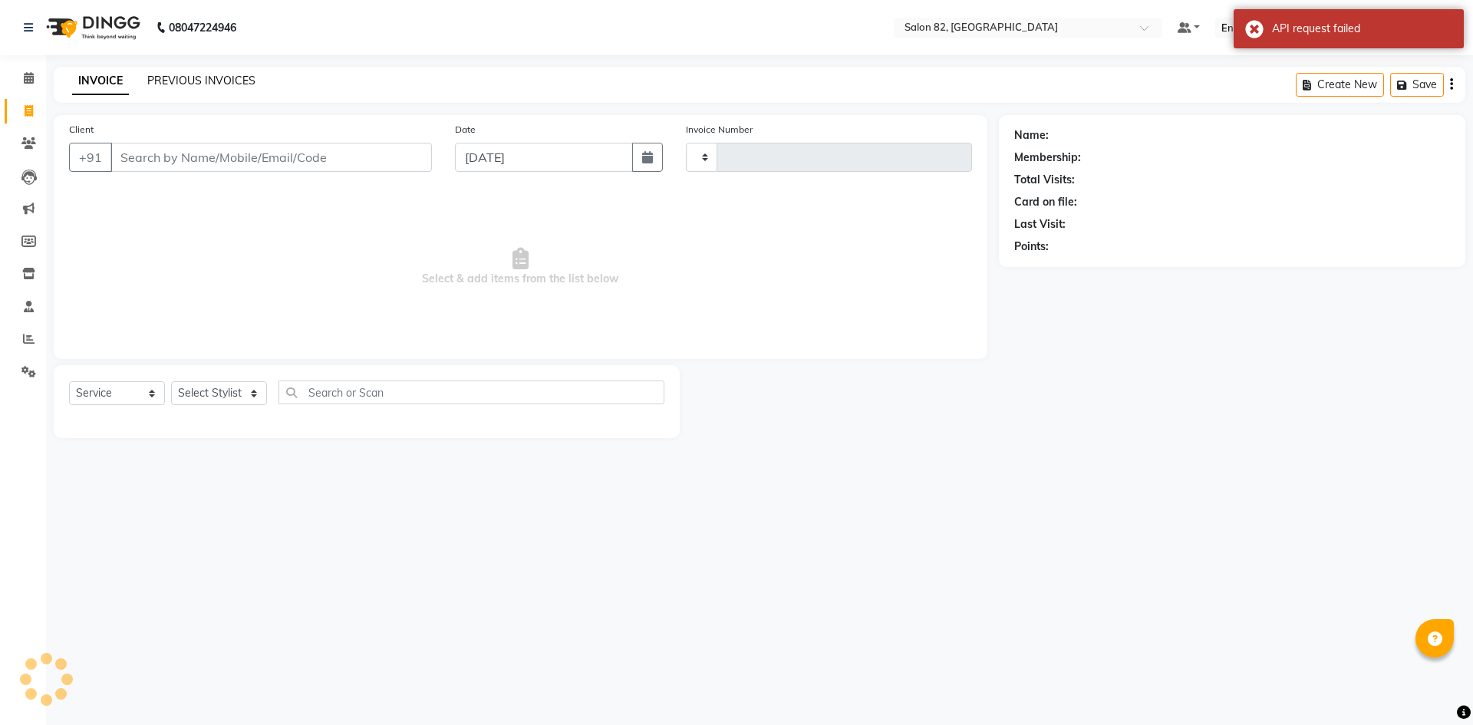
click at [182, 79] on link "PREVIOUS INVOICES" at bounding box center [201, 81] width 108 height 14
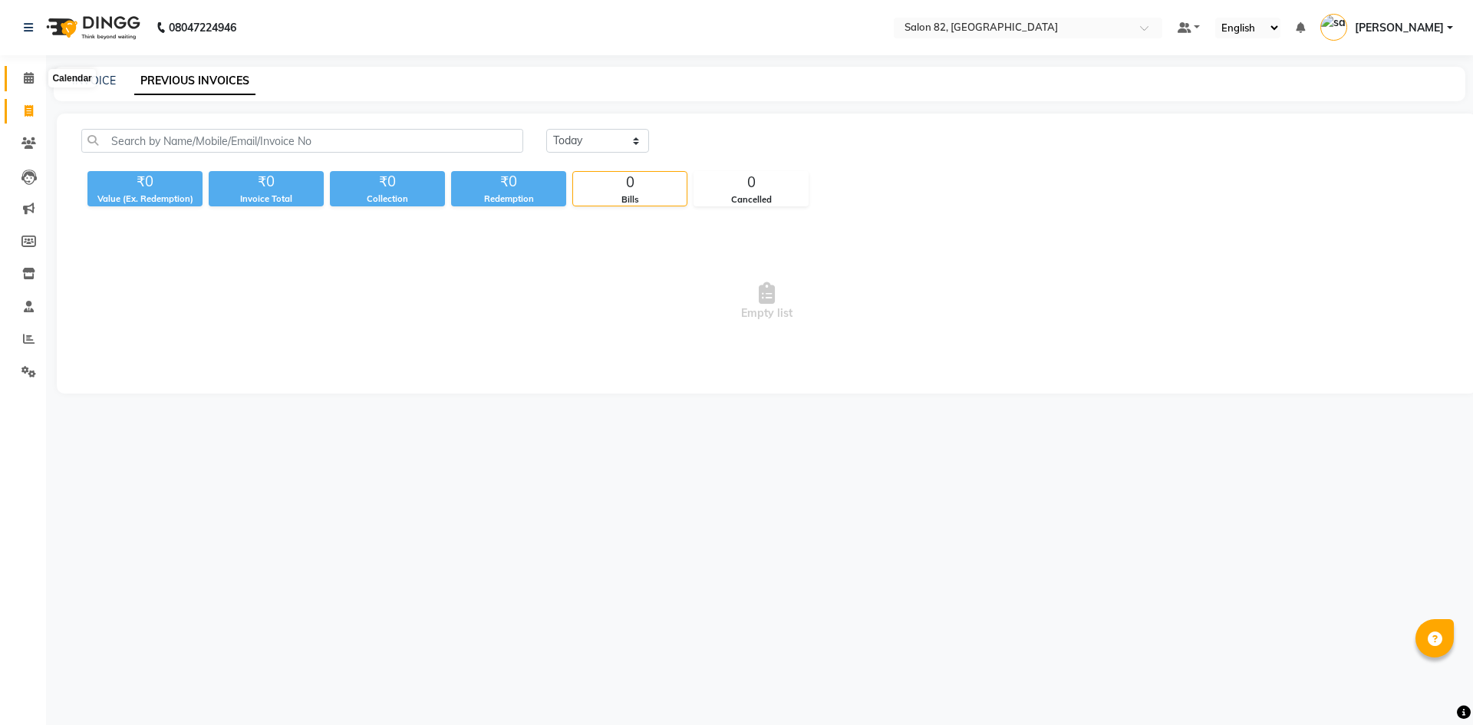
click at [18, 82] on span at bounding box center [28, 79] width 27 height 18
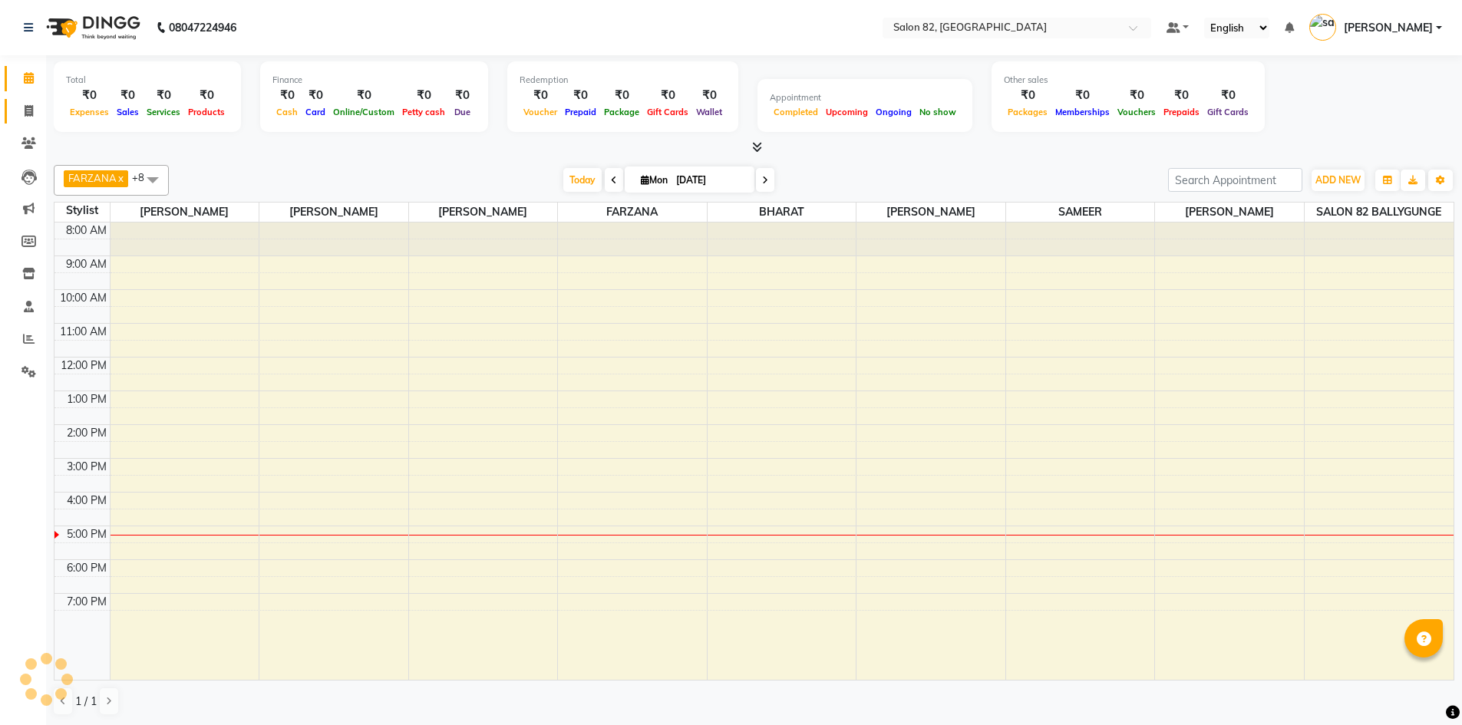
click at [26, 100] on link "Invoice" at bounding box center [23, 111] width 37 height 25
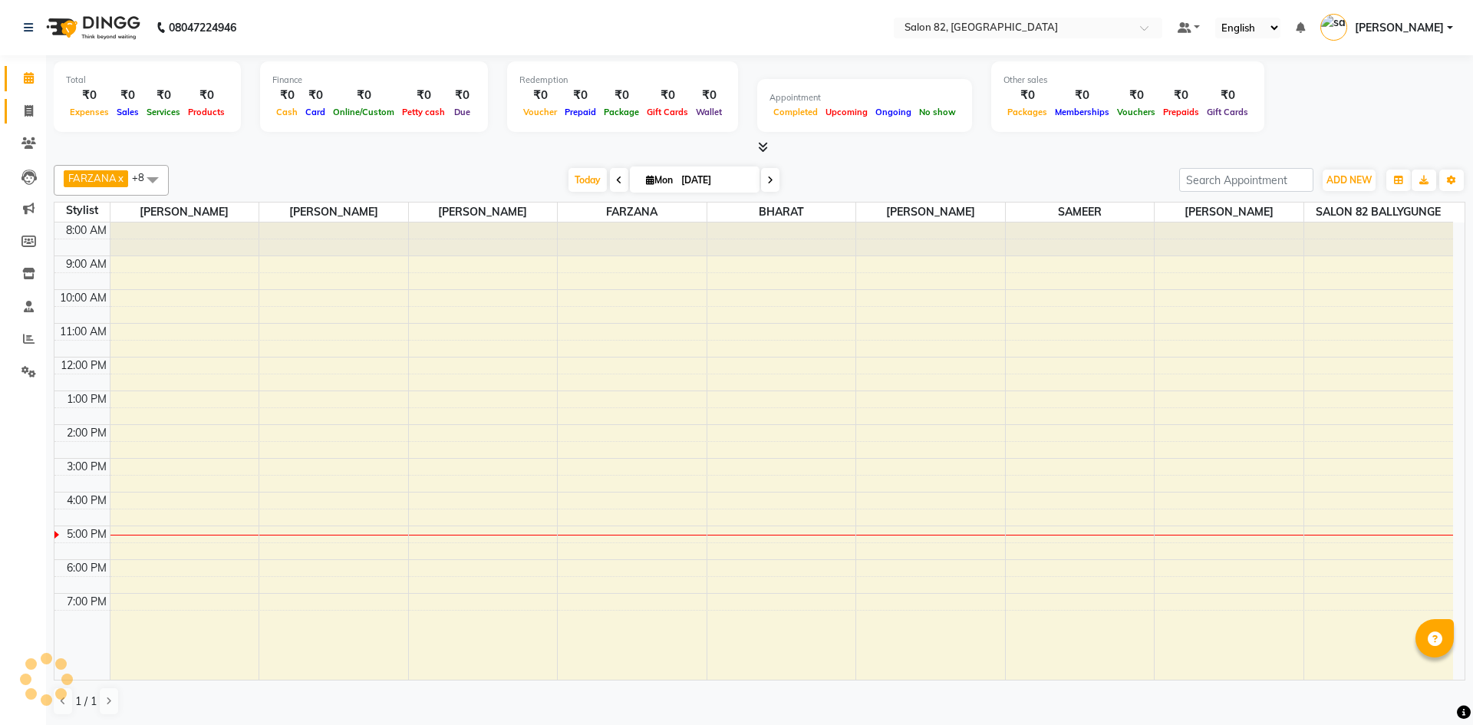
select select "service"
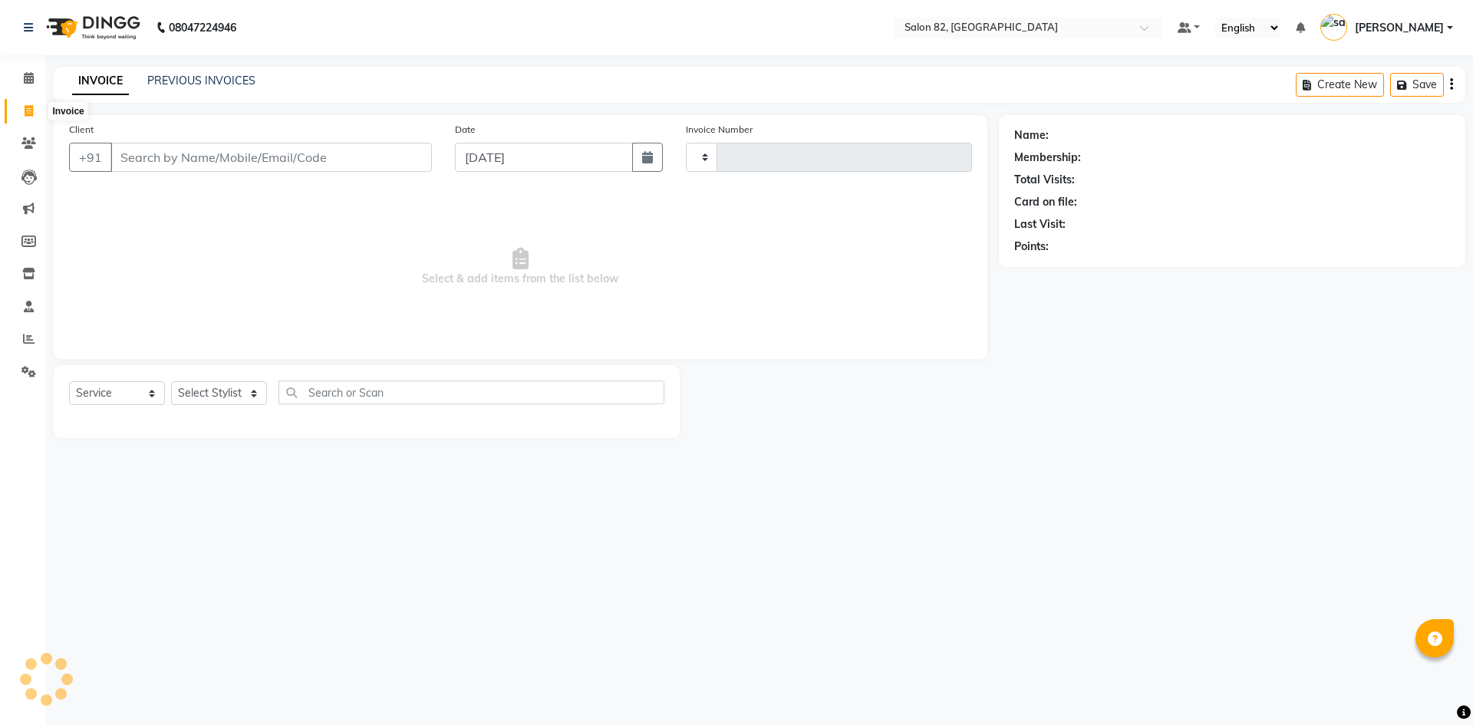
type input "0440"
select select "8702"
click at [219, 59] on div "08047224946 Select Location × Salon 82, Ballygunge Default Panel My Panel Engli…" at bounding box center [736, 362] width 1473 height 725
click at [222, 67] on div "INVOICE PREVIOUS INVOICES Create New Save" at bounding box center [760, 85] width 1412 height 36
click at [237, 84] on link "PREVIOUS INVOICES" at bounding box center [201, 81] width 108 height 14
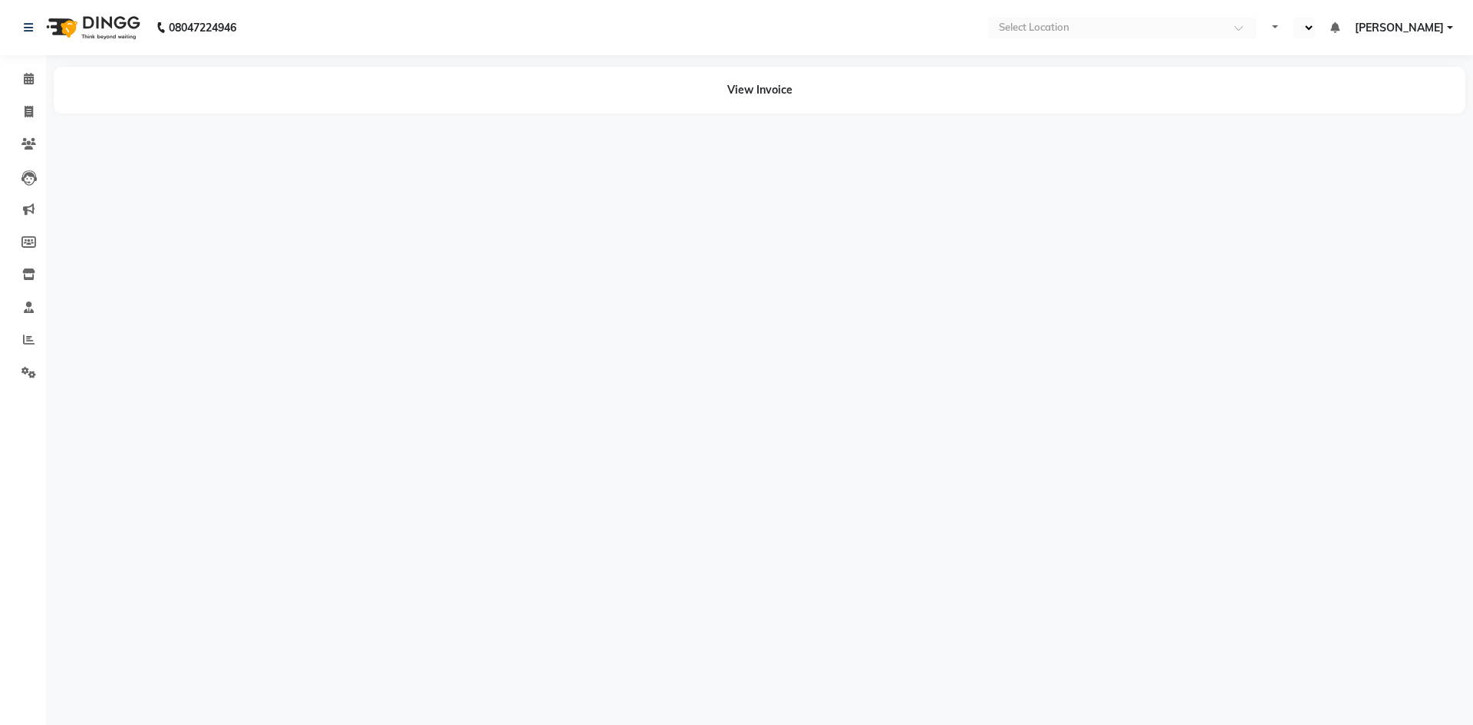
select select "en"
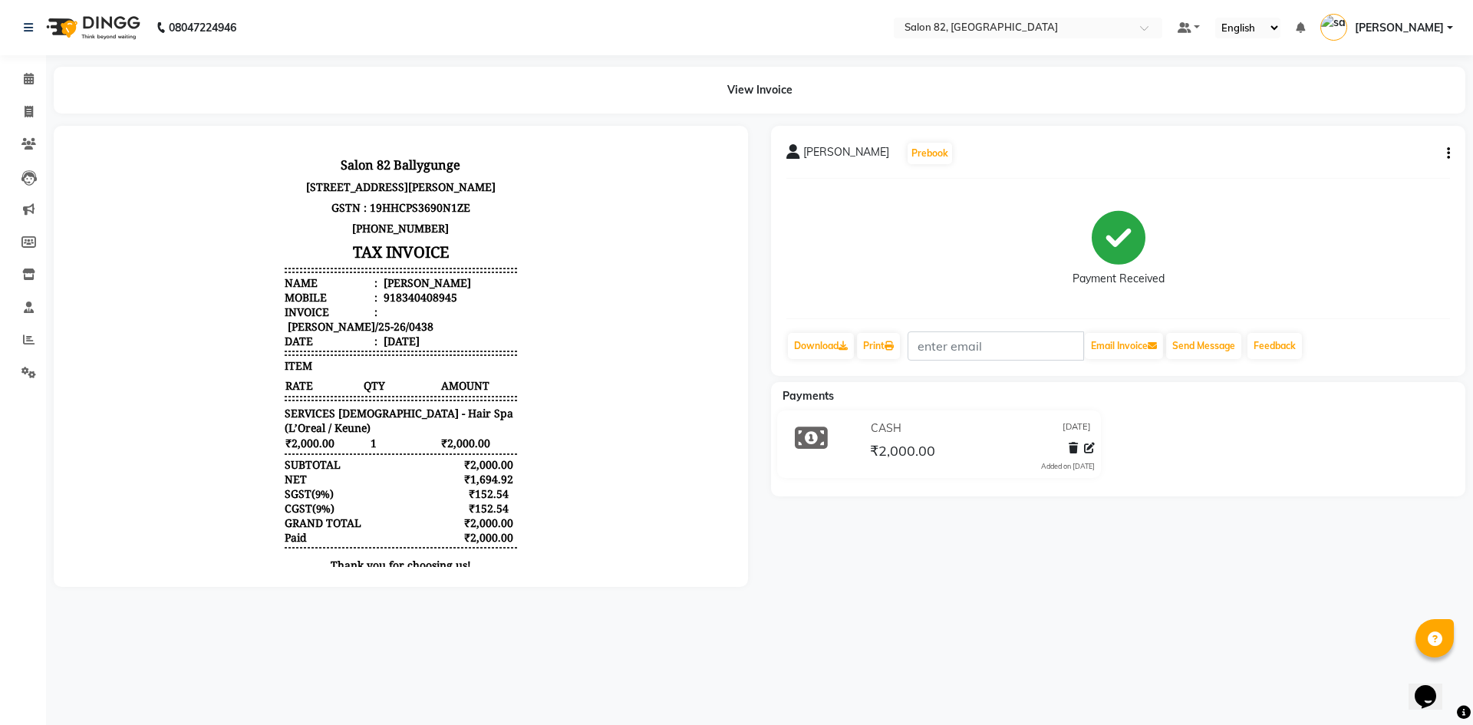
click at [1444, 156] on button "button" at bounding box center [1445, 154] width 9 height 16
click at [1360, 127] on div "Cancel Invoice" at bounding box center [1372, 124] width 105 height 19
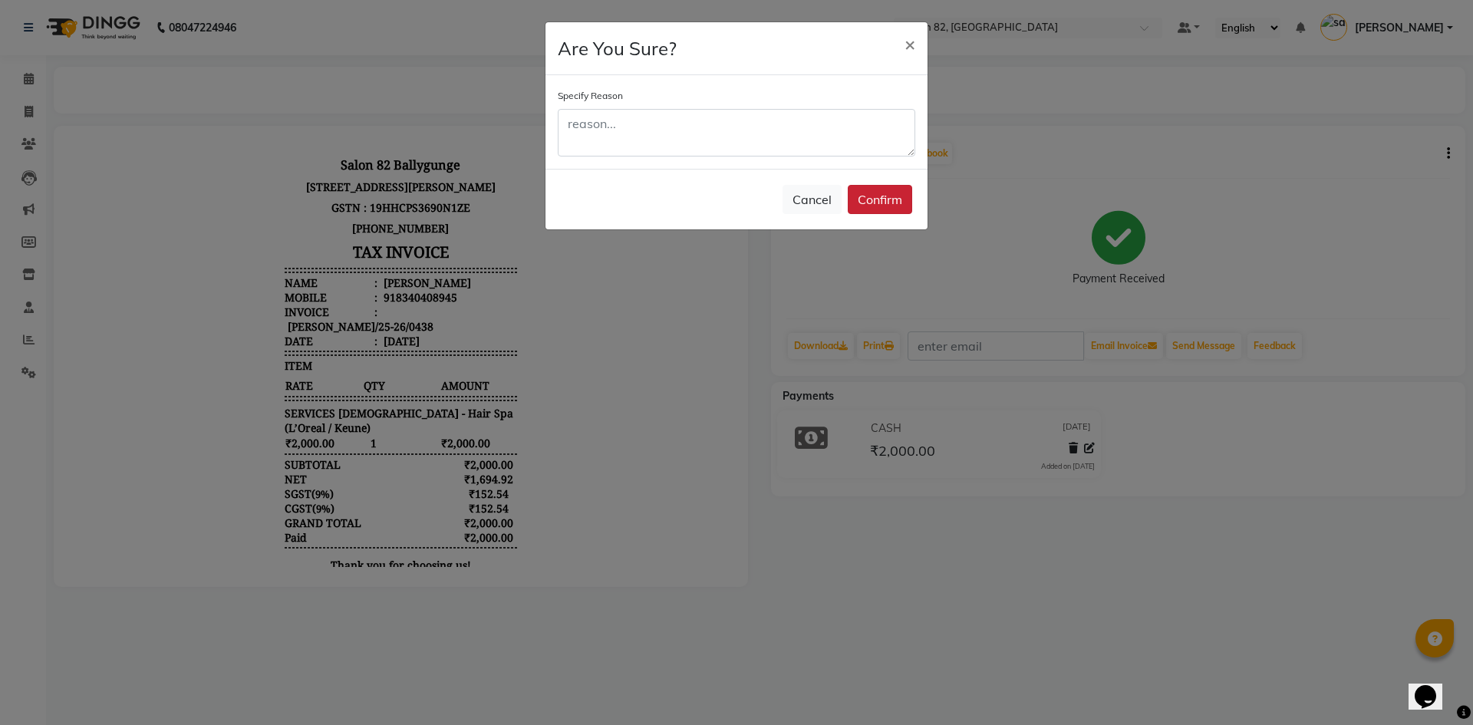
click at [869, 207] on button "Confirm" at bounding box center [880, 199] width 64 height 29
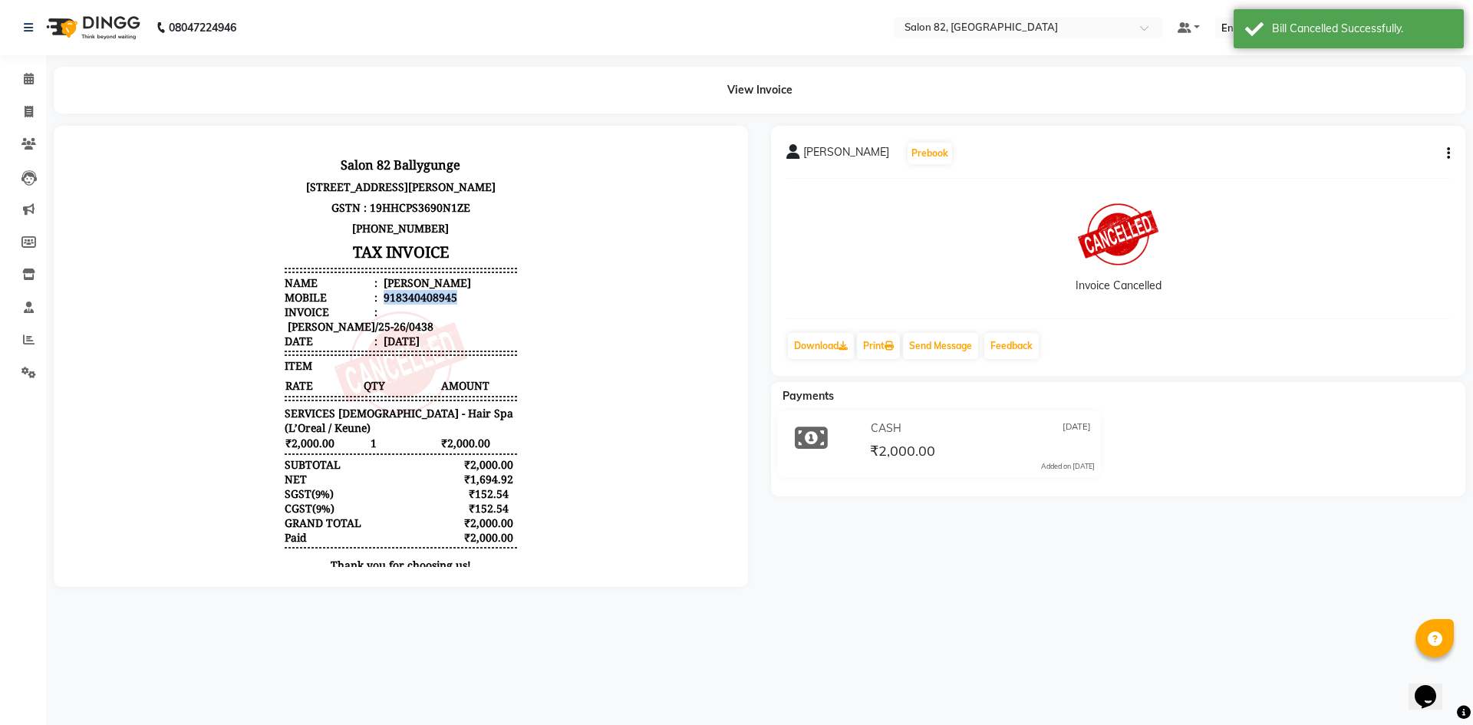
drag, startPoint x: 372, startPoint y: 297, endPoint x: 450, endPoint y: 296, distance: 77.5
click at [450, 297] on li "Mobile : 918340408945" at bounding box center [401, 297] width 232 height 15
copy div "918340408945"
click at [28, 112] on icon at bounding box center [29, 112] width 8 height 12
select select "service"
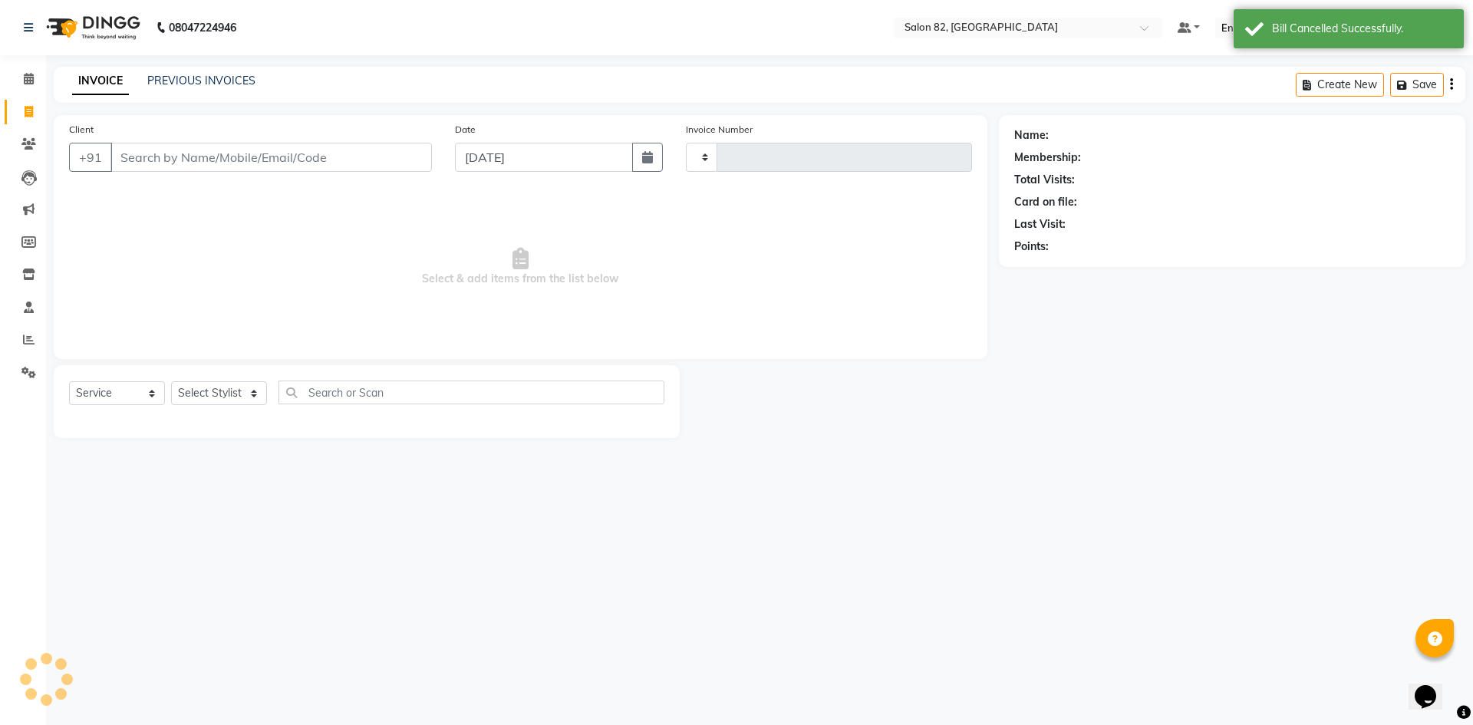
type input "0439"
select select "8702"
click at [151, 160] on input "Client" at bounding box center [270, 157] width 321 height 29
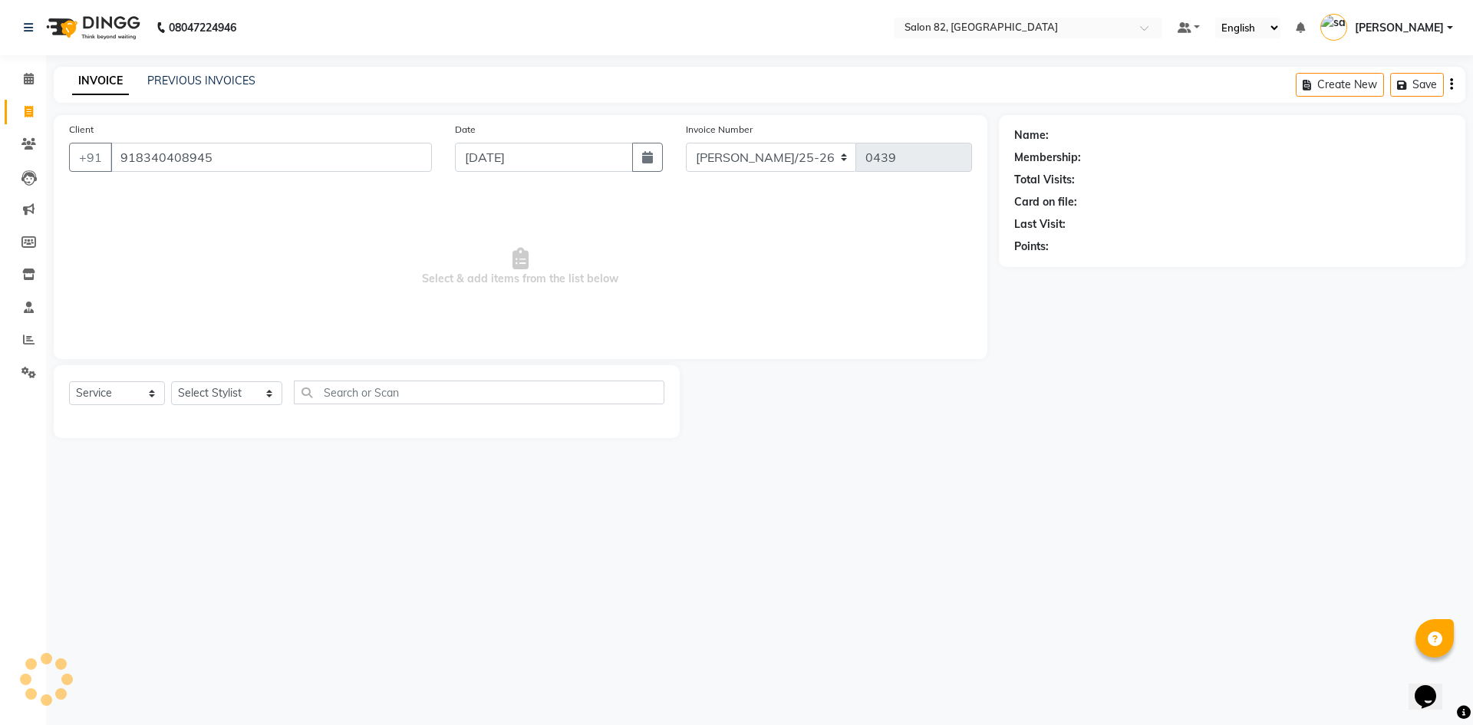
type input "918340408945"
select select "1: Object"
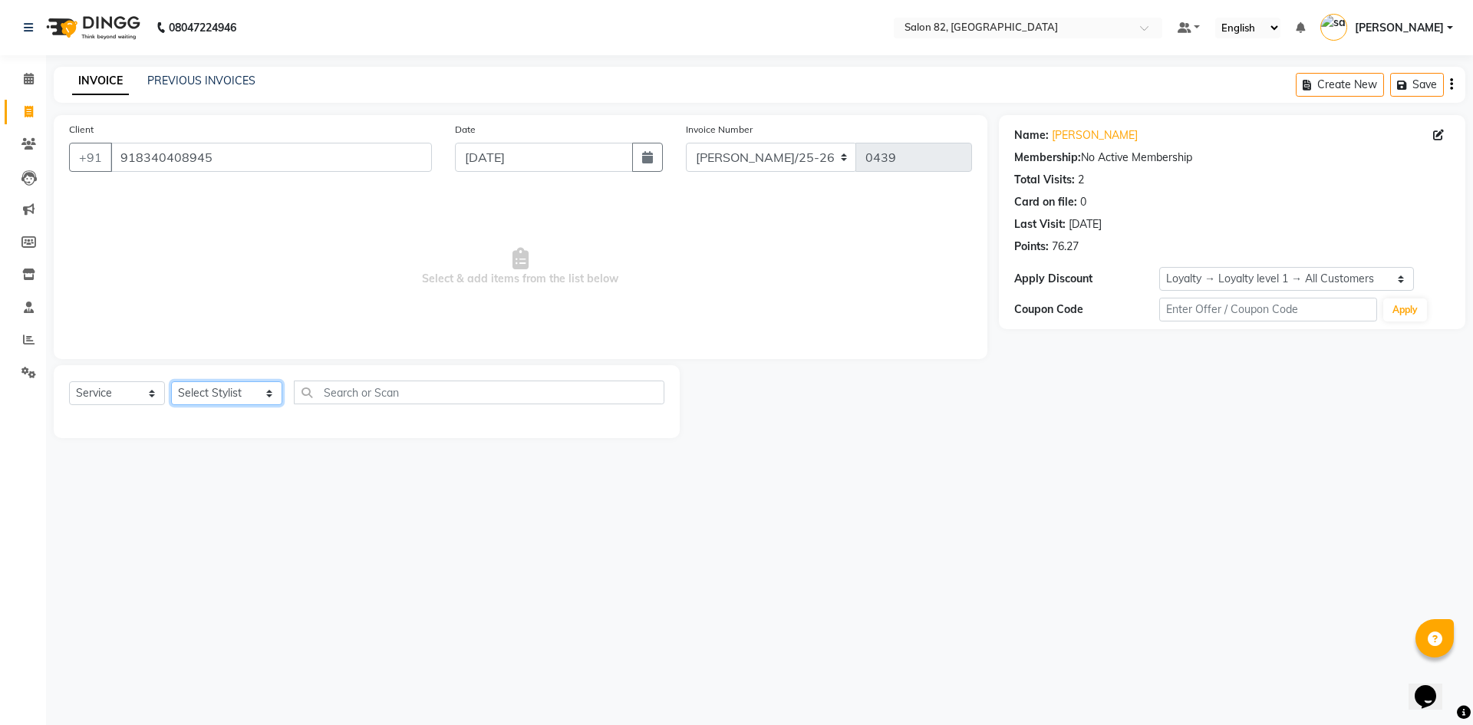
click at [254, 388] on select "Select Stylist [PERSON_NAME] Altmas [PERSON_NAME] BHARAT [PERSON_NAME] [PERSON_…" at bounding box center [226, 393] width 111 height 24
click at [171, 381] on select "Select Stylist [PERSON_NAME] Altmas [PERSON_NAME] BHARAT [PERSON_NAME] [PERSON_…" at bounding box center [226, 393] width 111 height 24
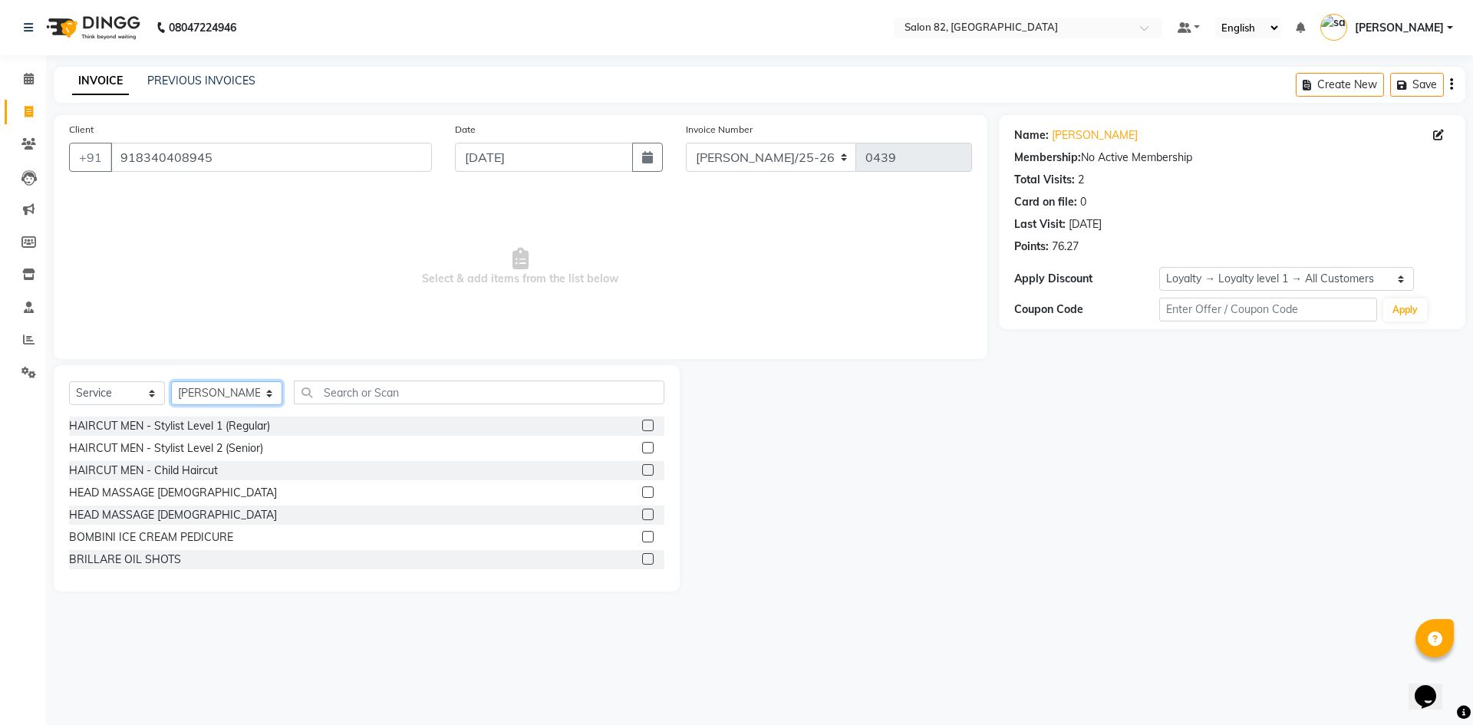
click at [259, 394] on select "Select Stylist [PERSON_NAME] Altmas [PERSON_NAME] BHARAT [PERSON_NAME] [PERSON_…" at bounding box center [226, 393] width 111 height 24
select select "48716"
click at [171, 381] on select "Select Stylist [PERSON_NAME] Altmas [PERSON_NAME] BHARAT [PERSON_NAME] [PERSON_…" at bounding box center [226, 393] width 111 height 24
click at [332, 396] on input "text" at bounding box center [479, 393] width 371 height 24
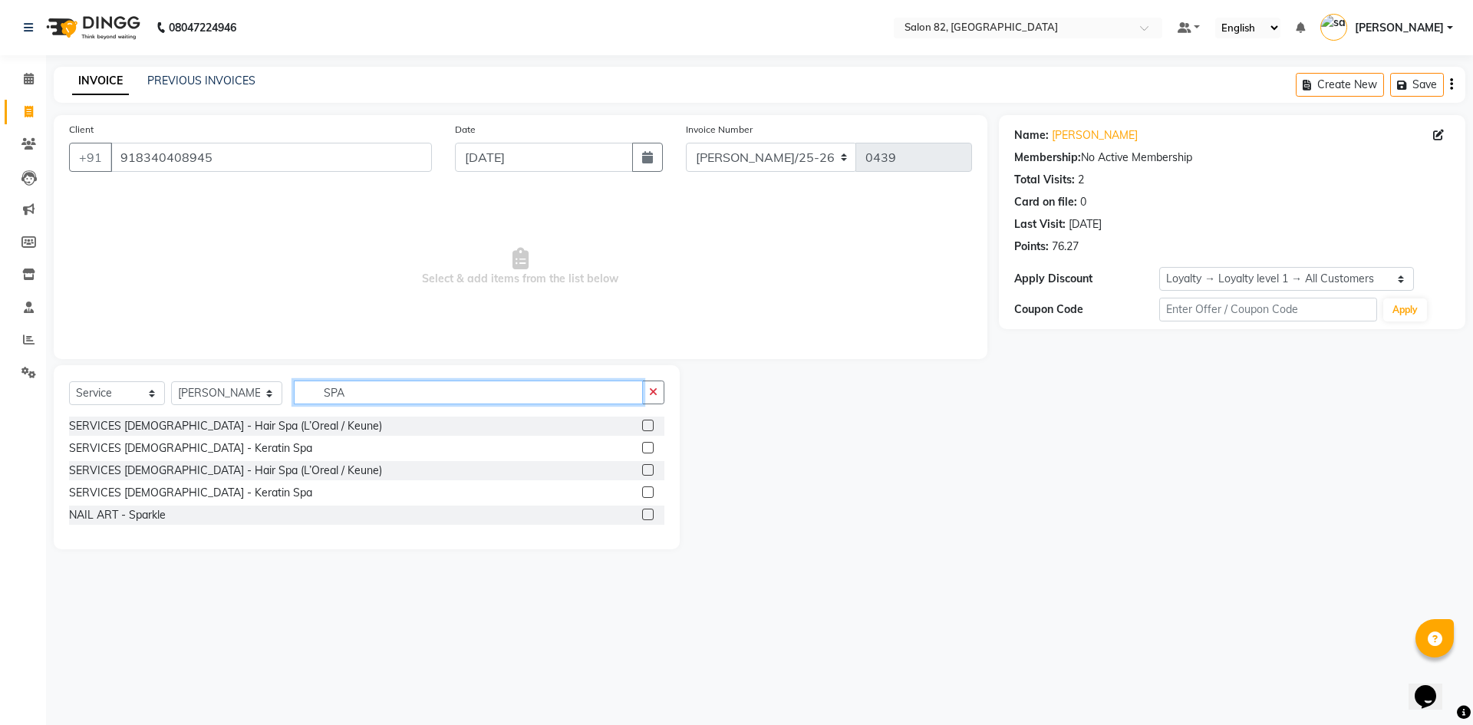
type input "SPA"
click at [645, 470] on label at bounding box center [648, 470] width 12 height 12
click at [645, 470] on input "checkbox" at bounding box center [647, 471] width 10 height 10
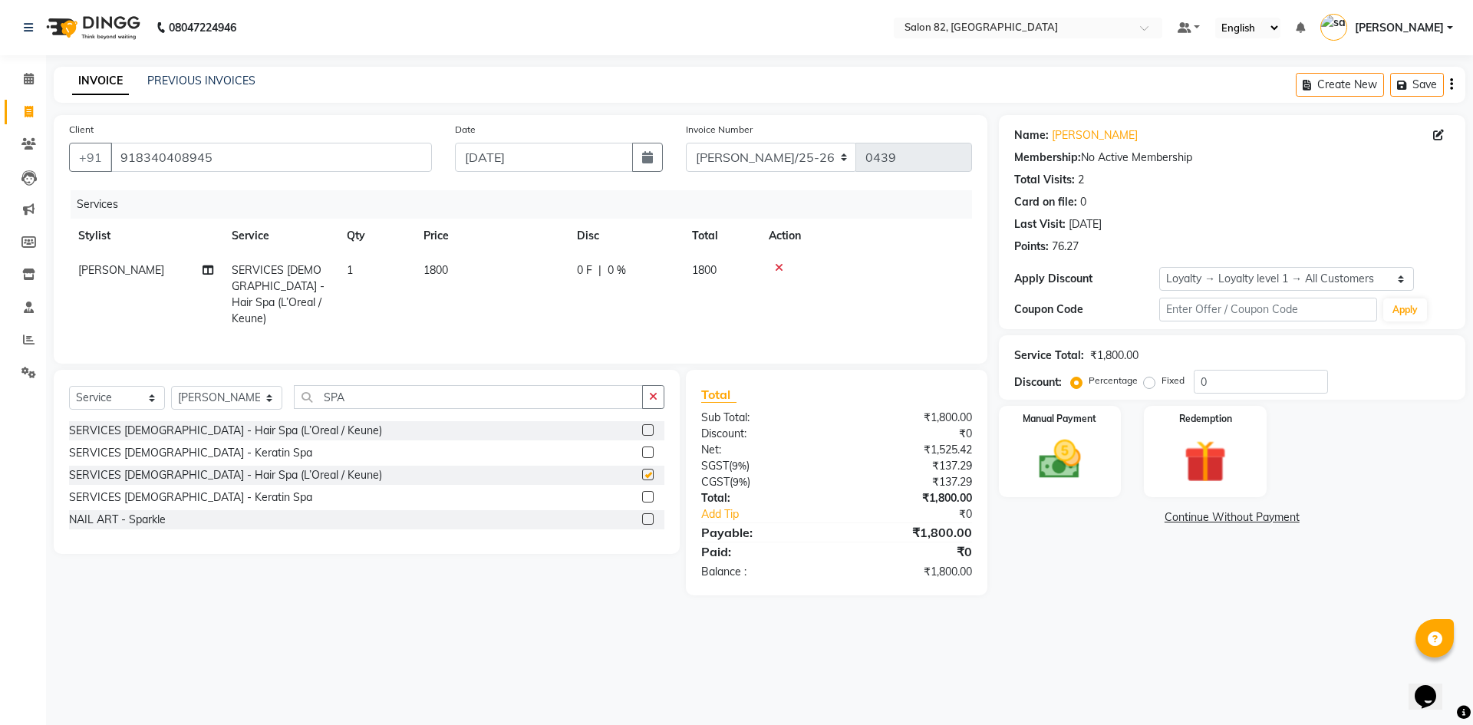
checkbox input "false"
click at [1055, 471] on img at bounding box center [1059, 459] width 71 height 51
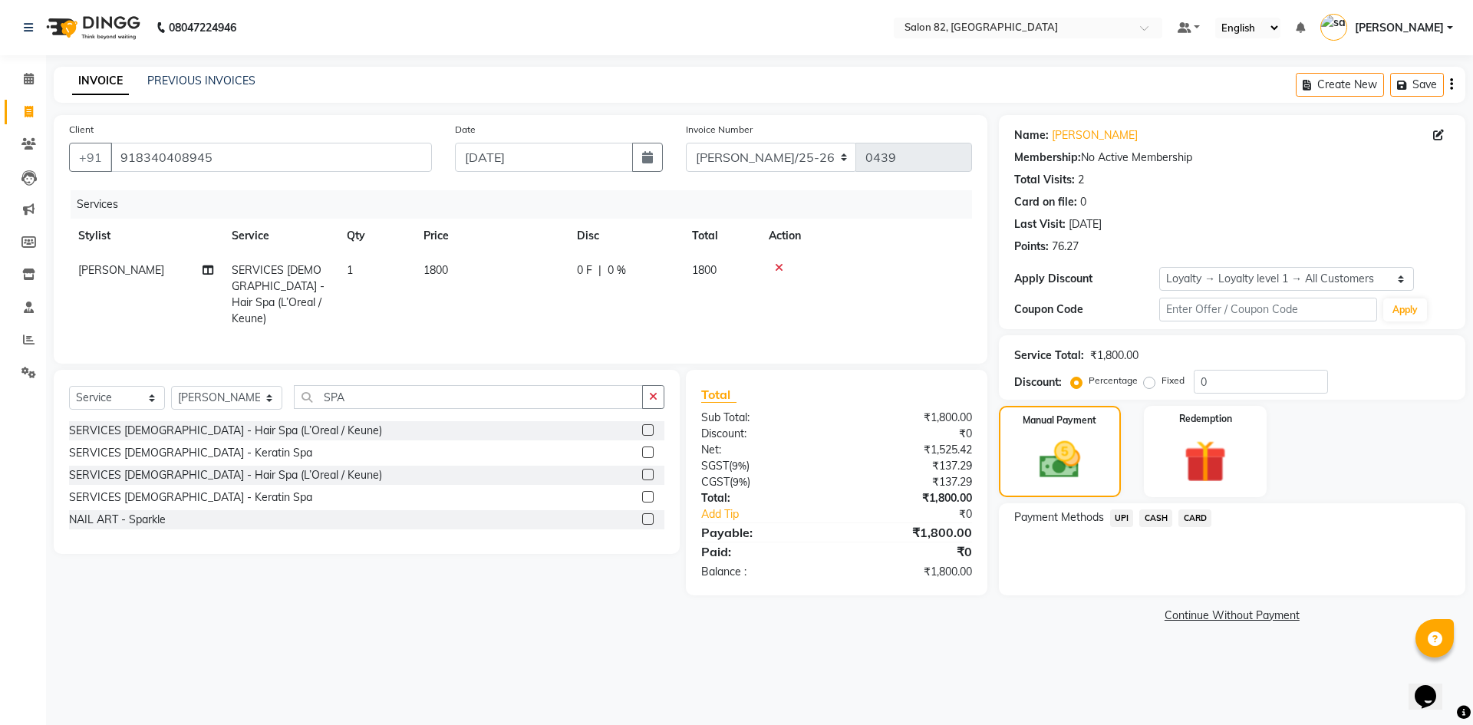
click at [1157, 519] on span "CASH" at bounding box center [1155, 518] width 33 height 18
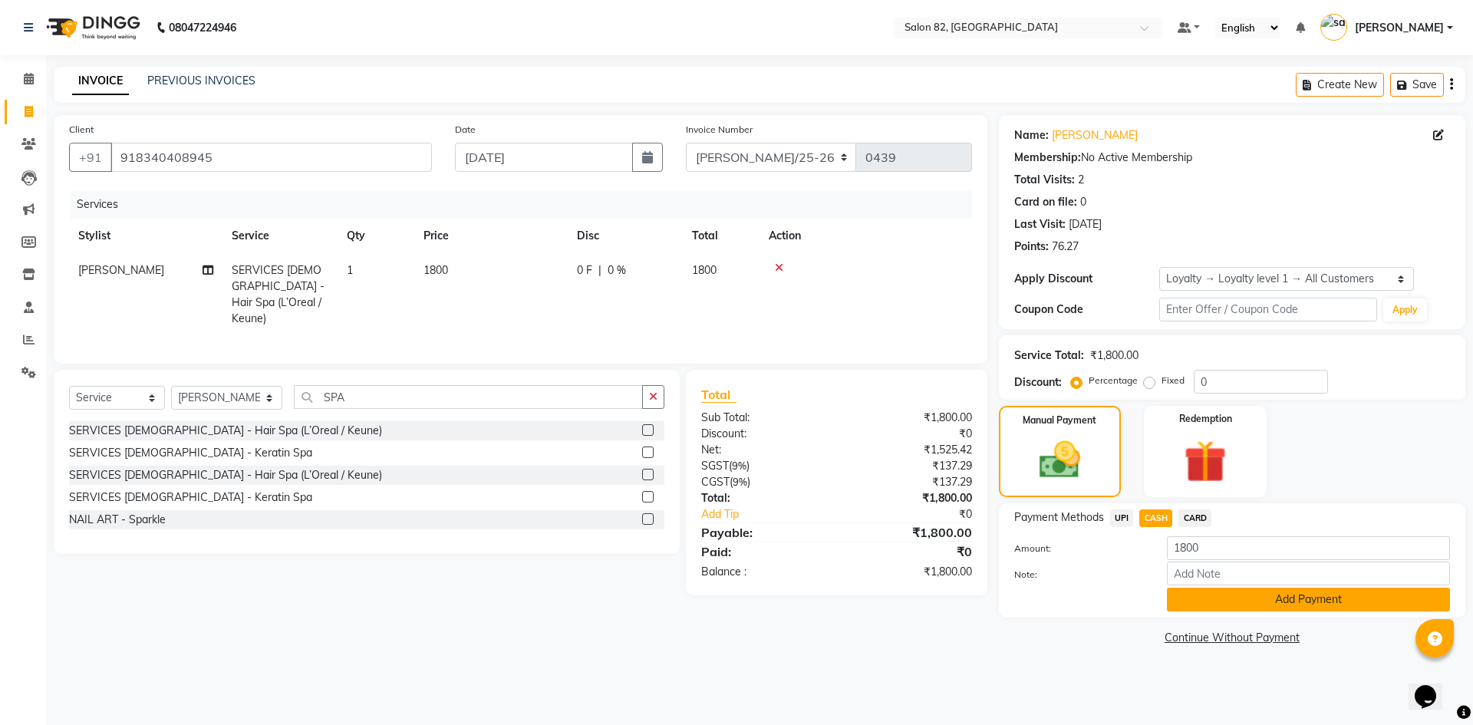
click at [1202, 603] on button "Add Payment" at bounding box center [1308, 600] width 283 height 24
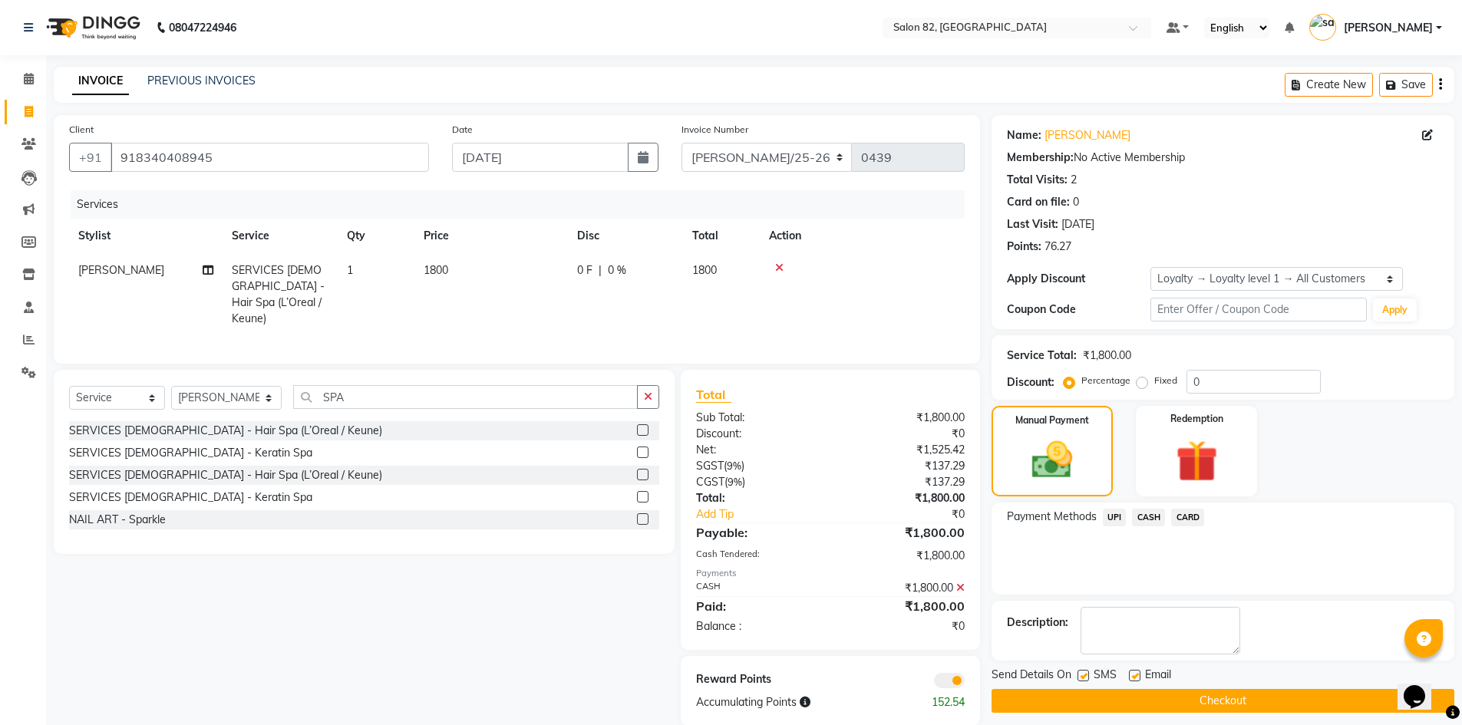
click at [1144, 711] on button "Checkout" at bounding box center [1222, 701] width 463 height 24
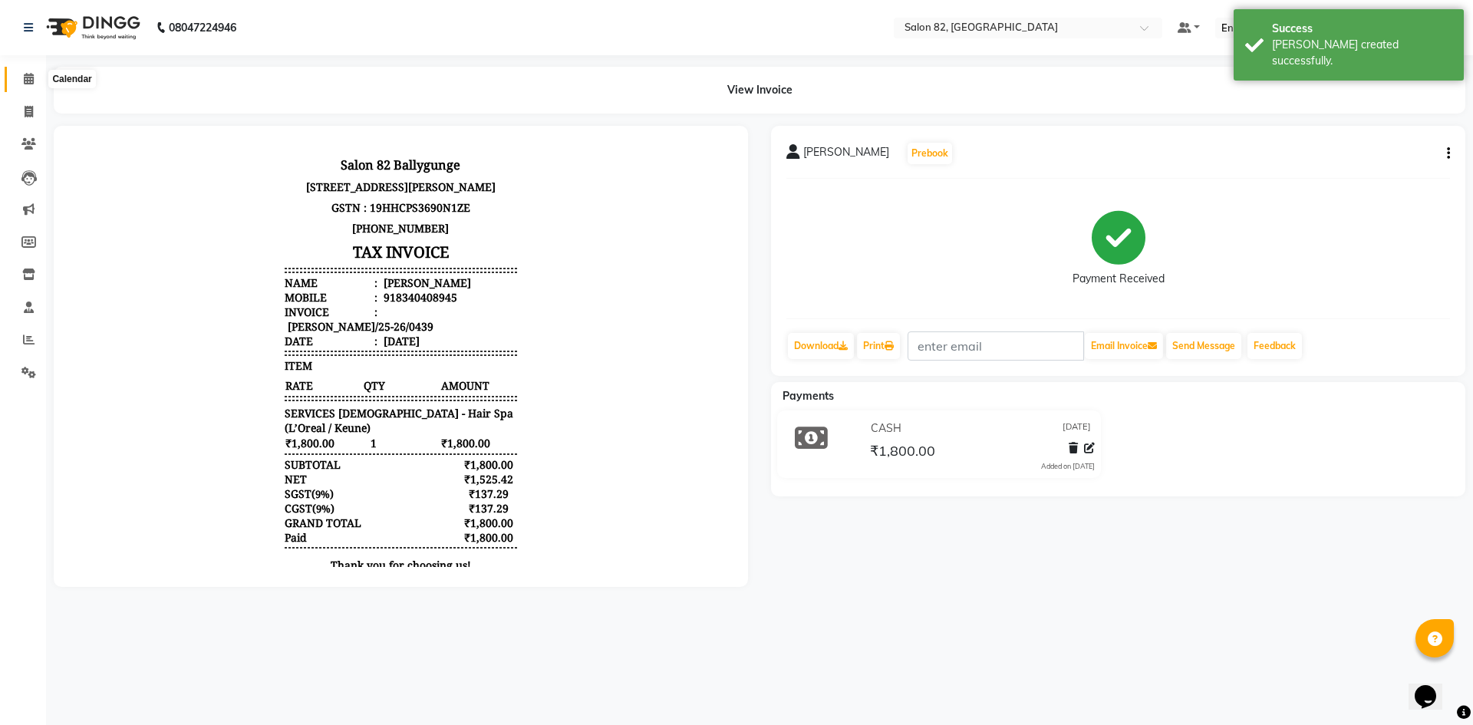
drag, startPoint x: 19, startPoint y: 81, endPoint x: 21, endPoint y: 91, distance: 10.9
click at [19, 81] on span at bounding box center [28, 80] width 27 height 18
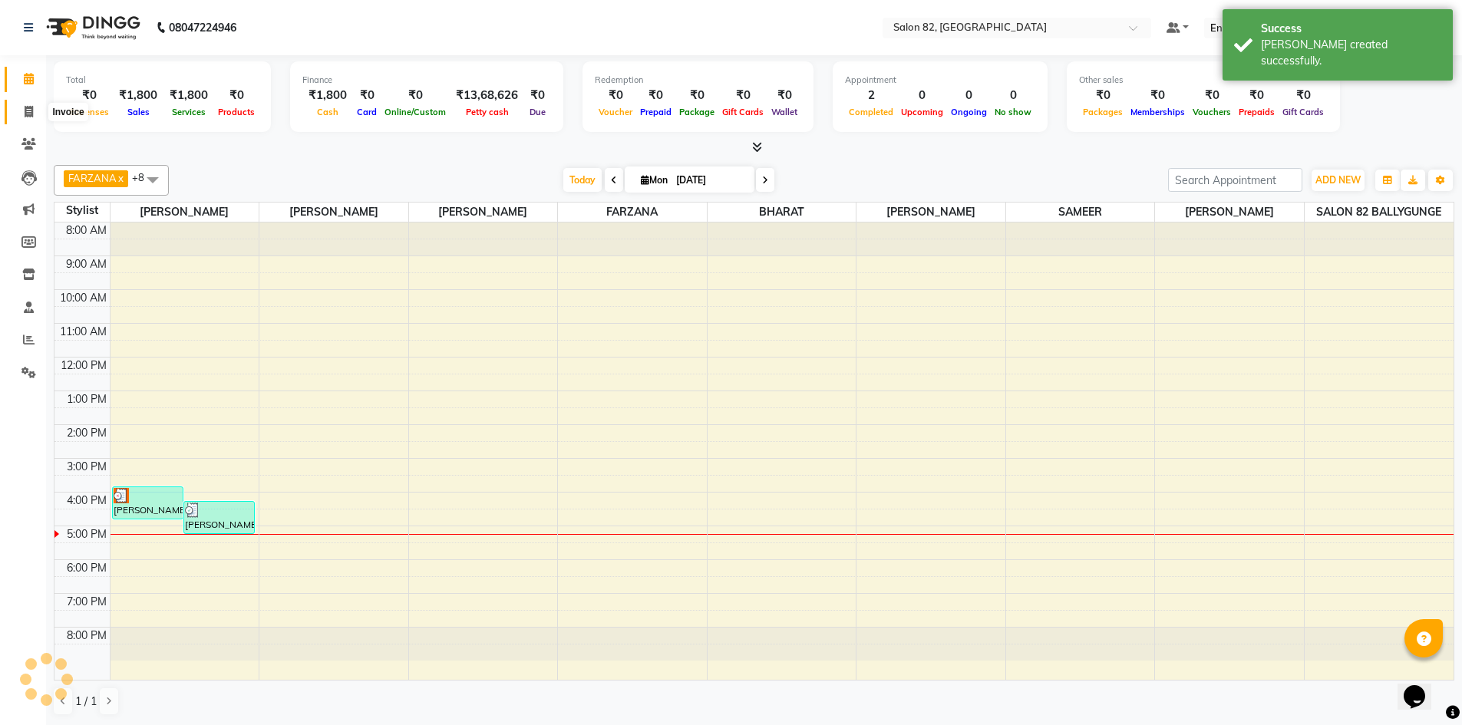
click at [25, 115] on icon at bounding box center [29, 112] width 8 height 12
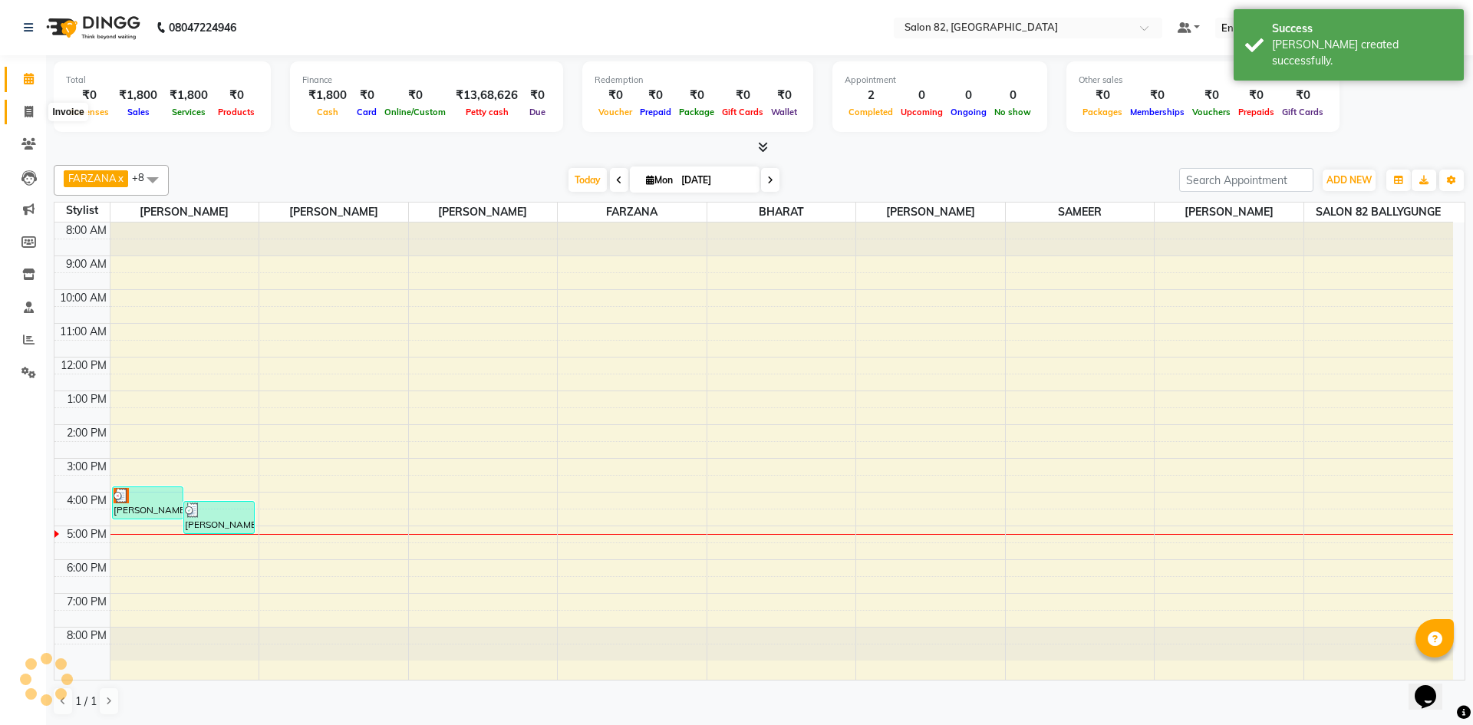
select select "service"
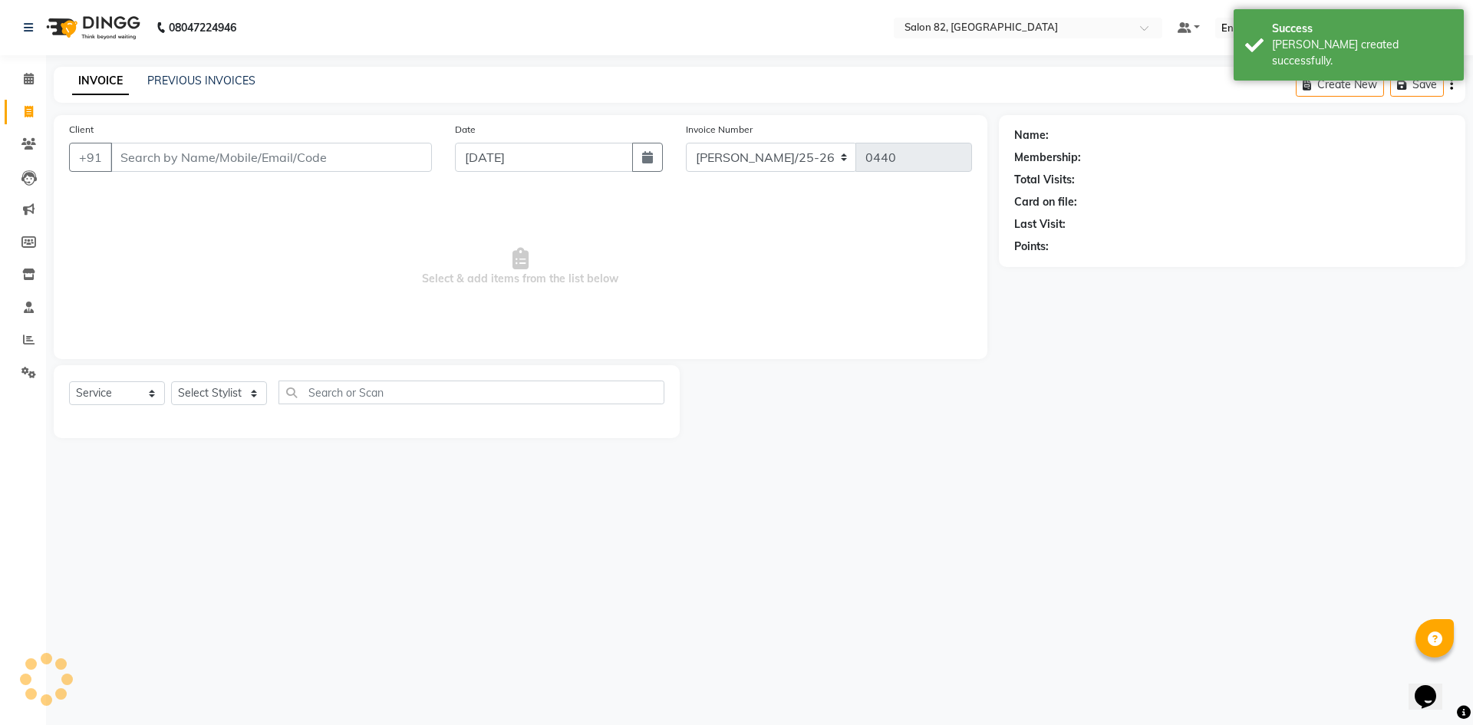
click at [28, 62] on div "Calendar Invoice Clients Leads Marketing Members Inventory Staff Reports Settin…" at bounding box center [103, 373] width 207 height 658
click at [25, 77] on icon at bounding box center [29, 79] width 10 height 12
